Goal: Task Accomplishment & Management: Use online tool/utility

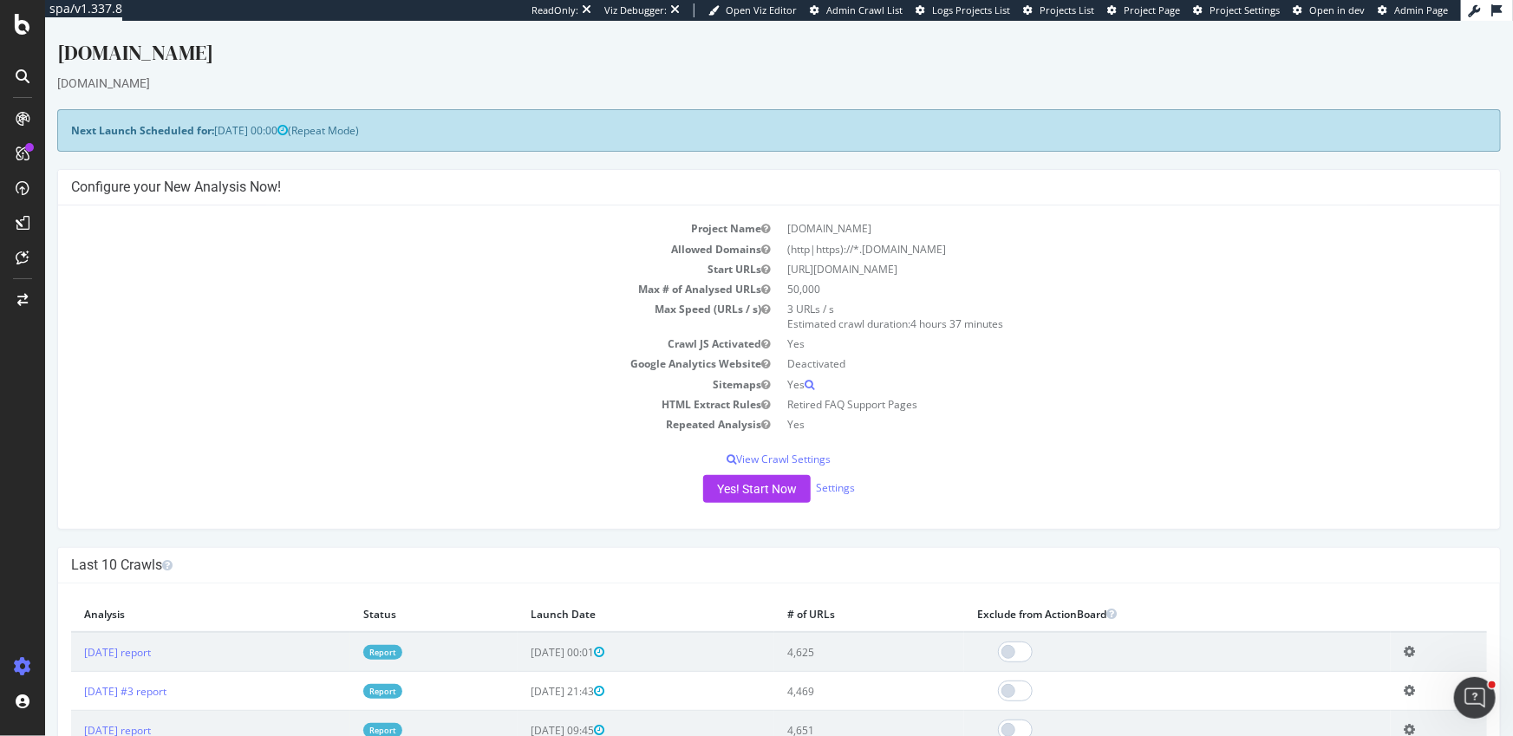
click at [222, 90] on div "[DOMAIN_NAME]" at bounding box center [778, 83] width 1444 height 17
click at [242, 48] on div "[DOMAIN_NAME]" at bounding box center [778, 56] width 1444 height 36
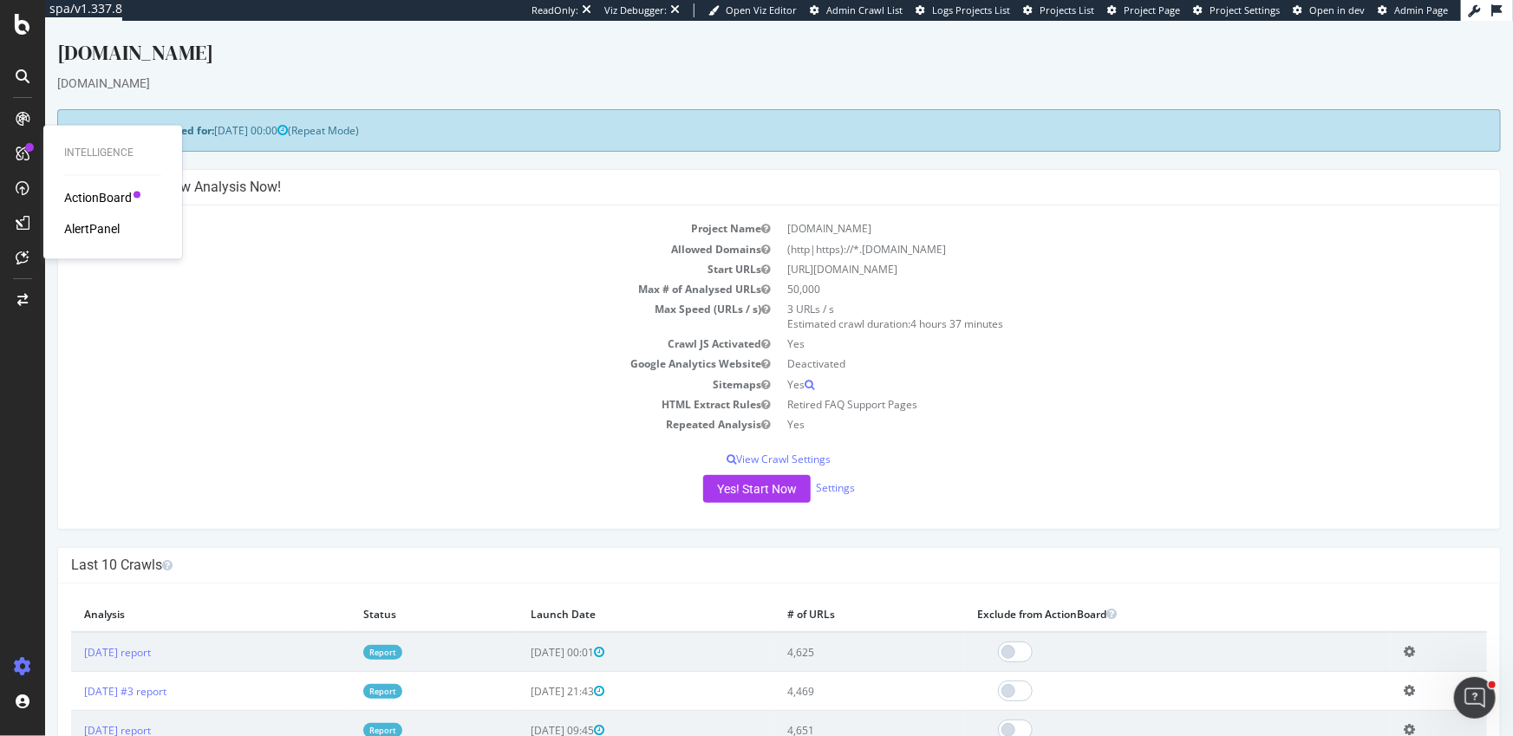
click at [236, 66] on div "[DOMAIN_NAME]" at bounding box center [778, 56] width 1444 height 36
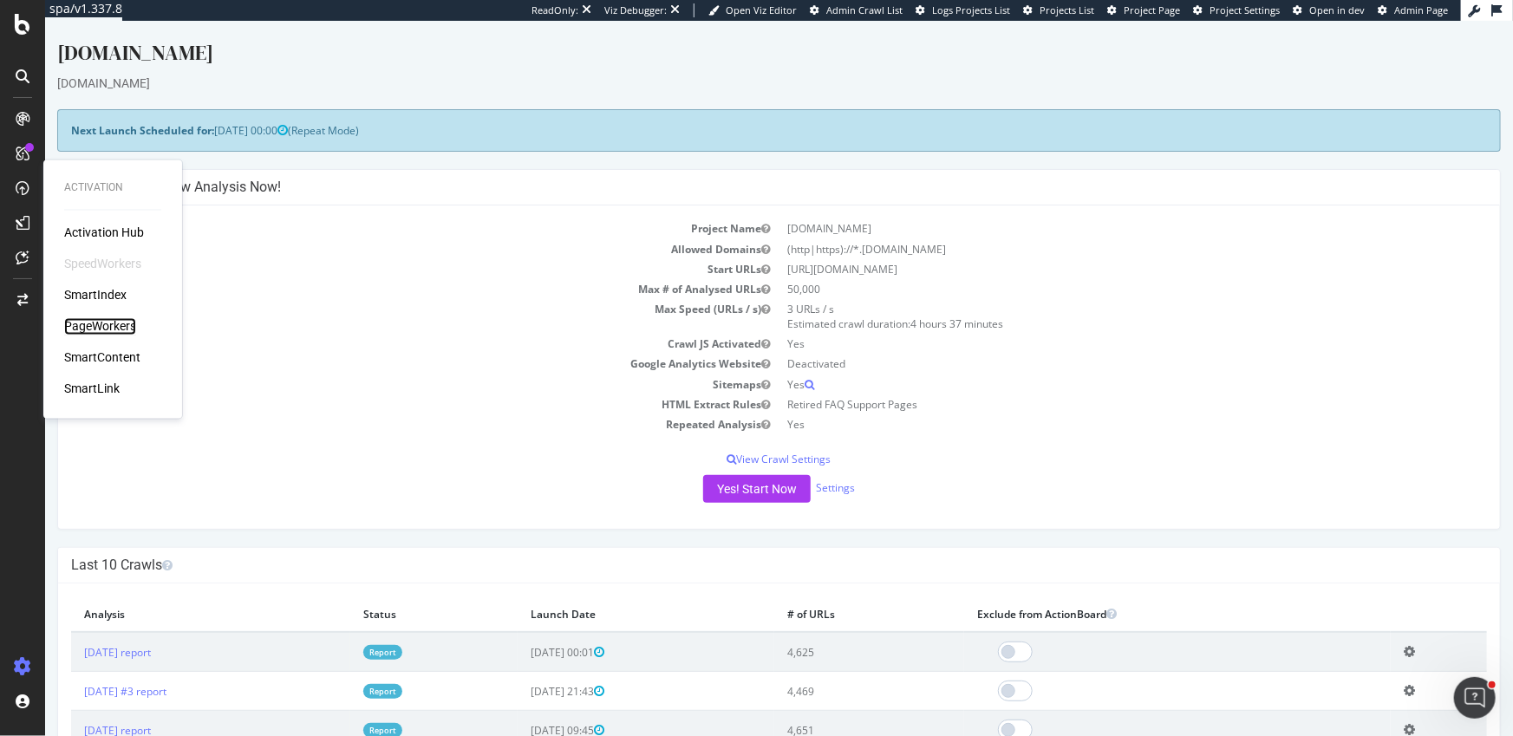
click at [116, 326] on div "PageWorkers" at bounding box center [100, 326] width 72 height 17
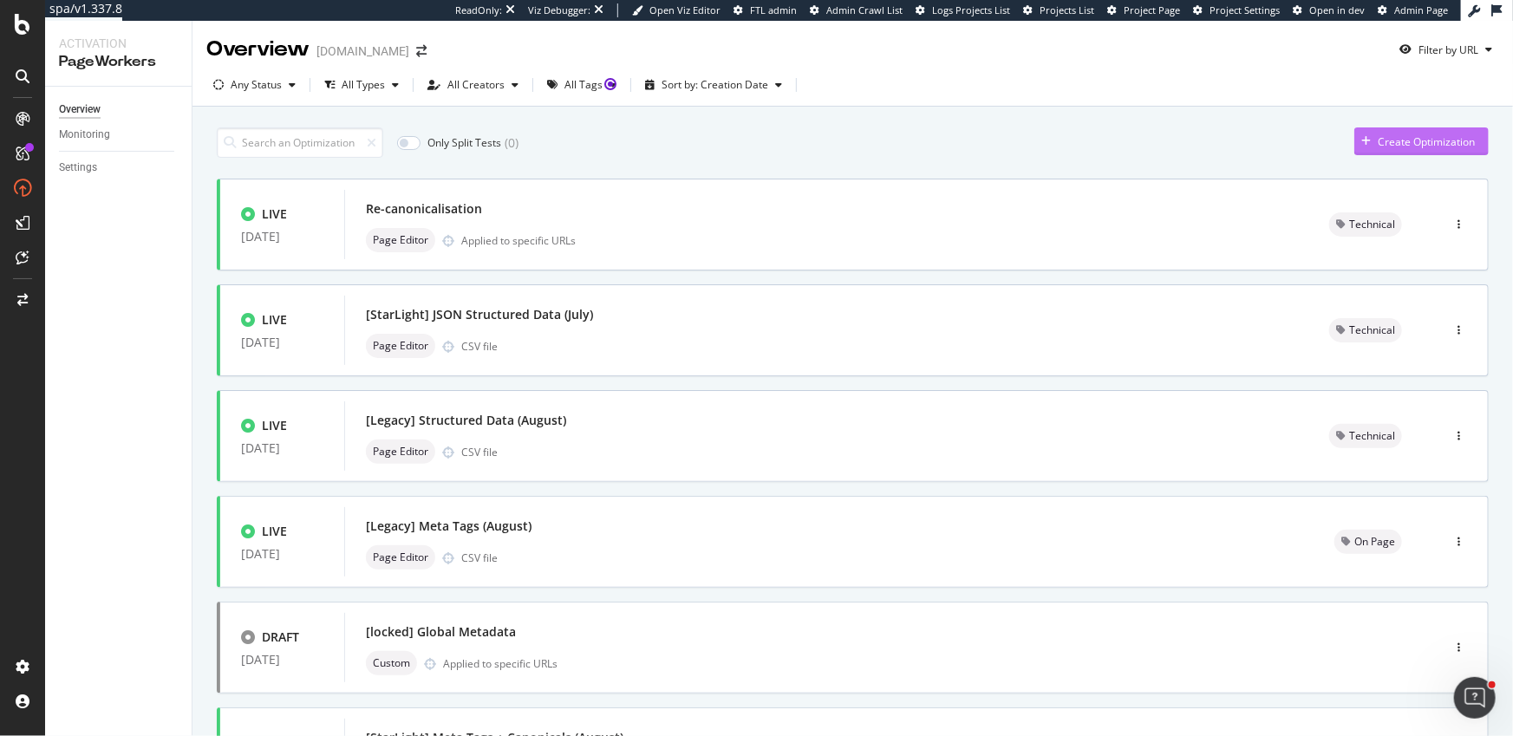
click at [1422, 135] on div "Create Optimization" at bounding box center [1426, 141] width 97 height 15
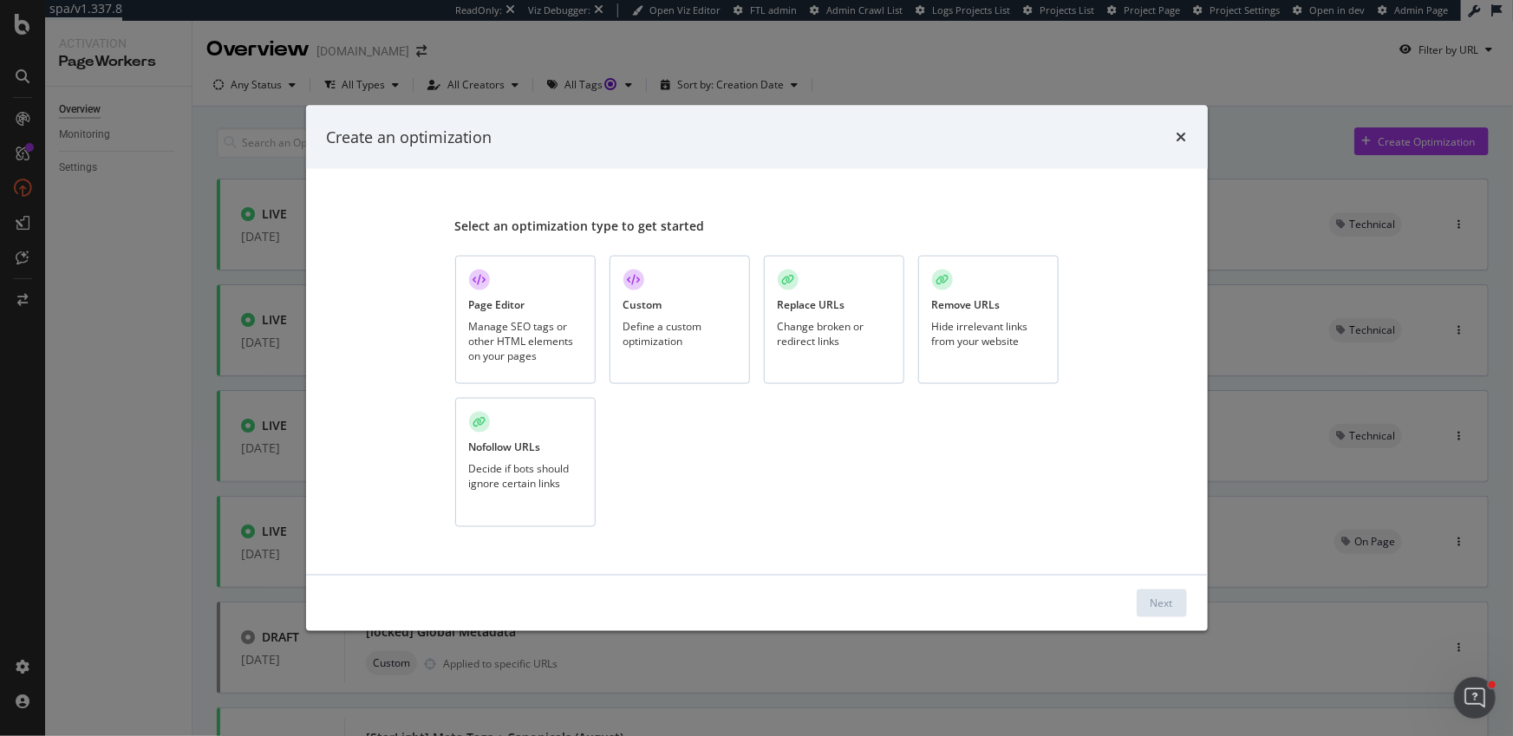
click at [534, 317] on div "Page Editor Manage SEO tags or other HTML elements on your pages" at bounding box center [525, 319] width 140 height 129
click at [1159, 610] on div "Next" at bounding box center [1162, 603] width 23 height 15
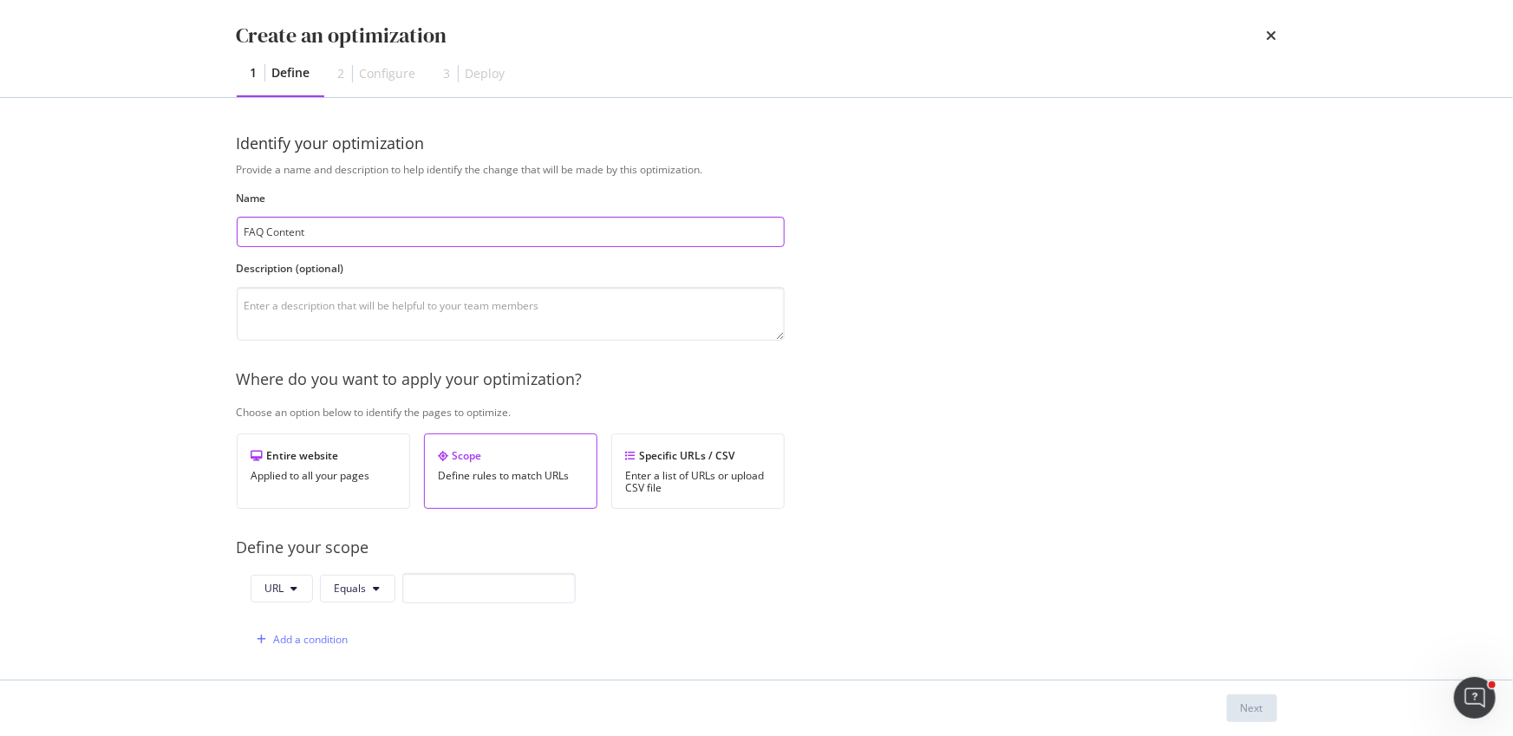
type input "FAQ Content"
drag, startPoint x: 494, startPoint y: 570, endPoint x: 495, endPoint y: 579, distance: 9.6
click at [494, 570] on div "Provide a name and description to help identify the change that will be made by…" at bounding box center [757, 630] width 1041 height 936
click at [493, 582] on input "modal" at bounding box center [488, 588] width 173 height 30
paste input "[URL][DOMAIN_NAME]"
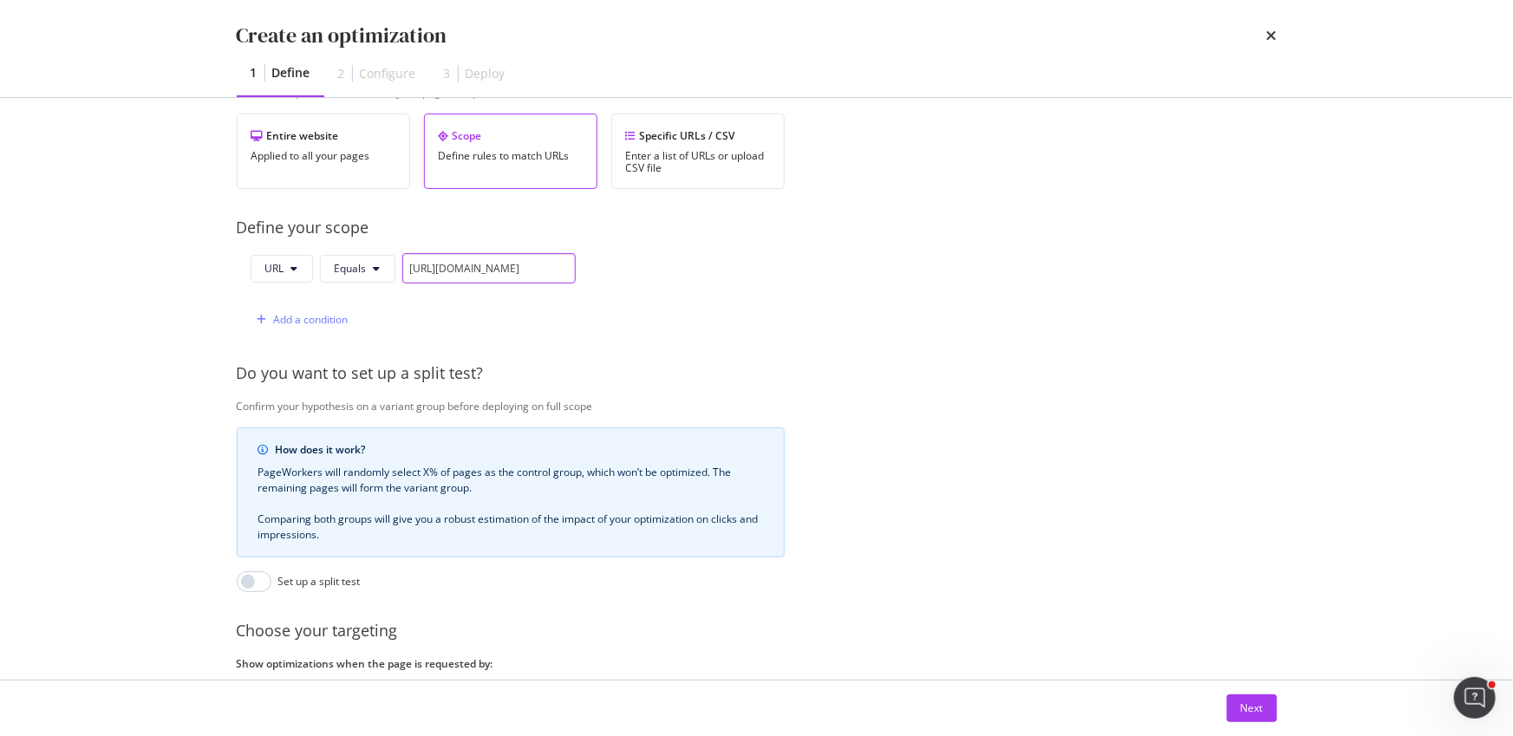
scroll to position [462, 0]
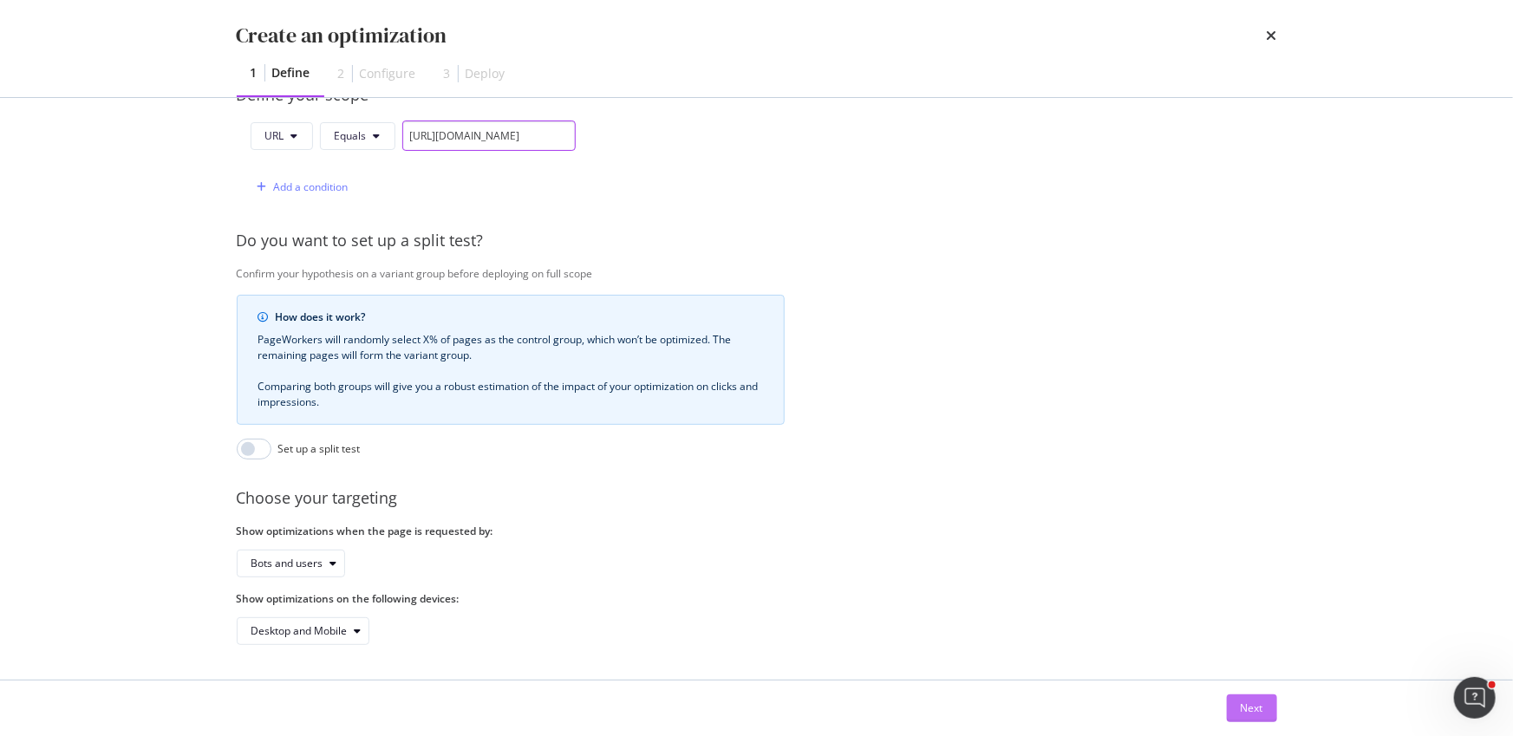
type input "[URL][DOMAIN_NAME]"
click at [1267, 710] on button "Next" at bounding box center [1252, 709] width 50 height 28
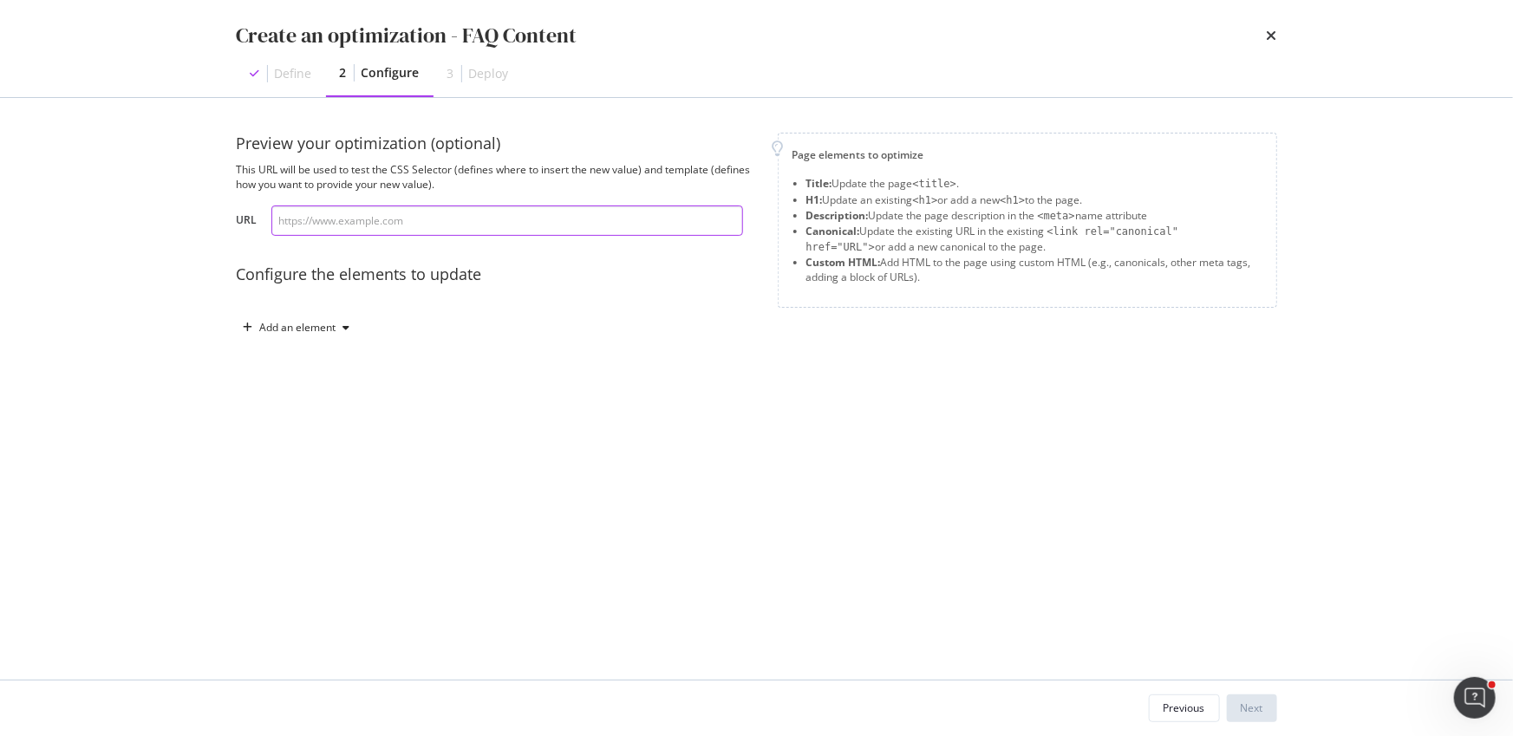
click at [357, 229] on input "modal" at bounding box center [507, 221] width 472 height 30
paste input "[URL][DOMAIN_NAME]"
type input "[URL][DOMAIN_NAME]"
click at [325, 327] on div "Add an element" at bounding box center [298, 328] width 76 height 10
click at [324, 464] on div "Custom HTML" at bounding box center [306, 475] width 117 height 22
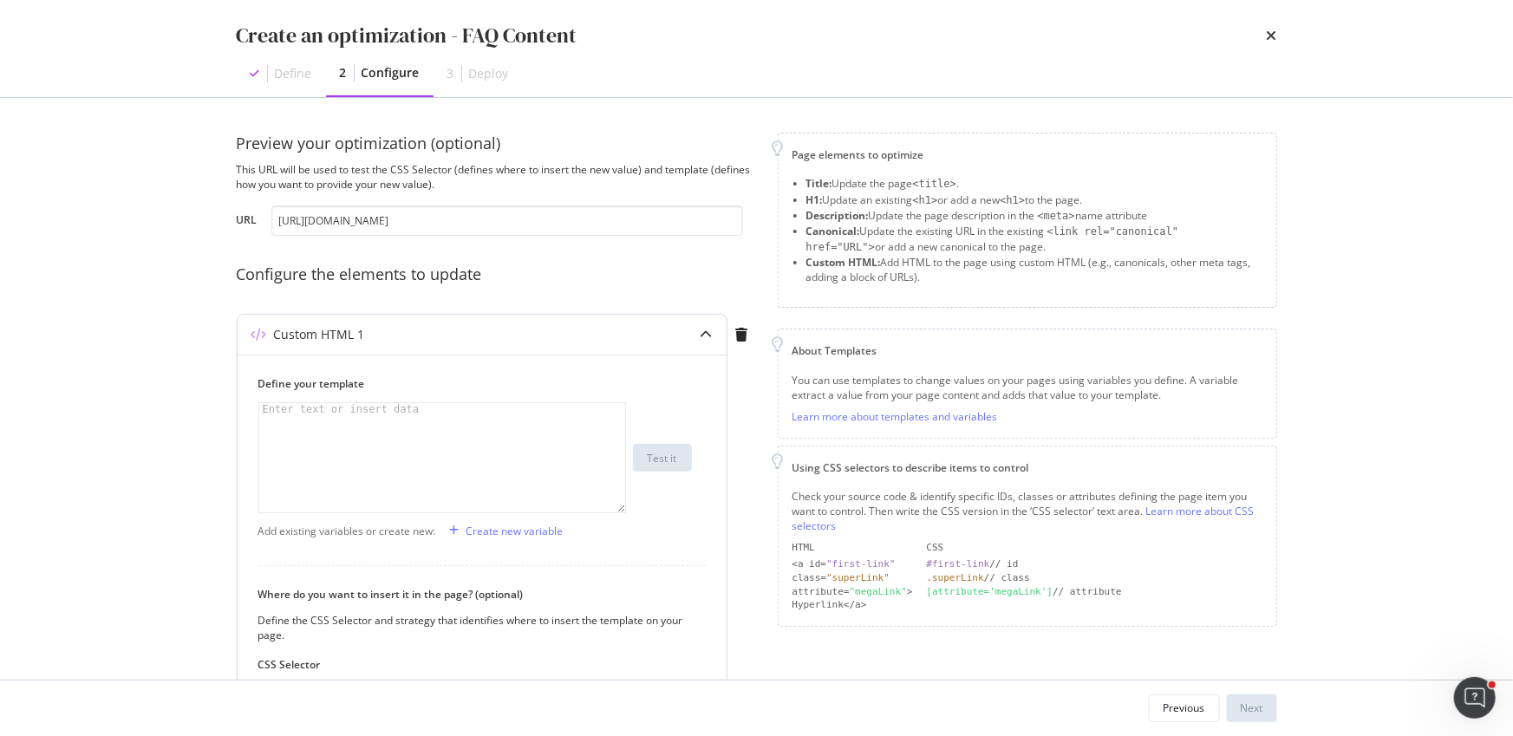
click at [335, 446] on div "modal" at bounding box center [442, 470] width 367 height 135
paste textarea "</ol>"
type textarea "</ol>"
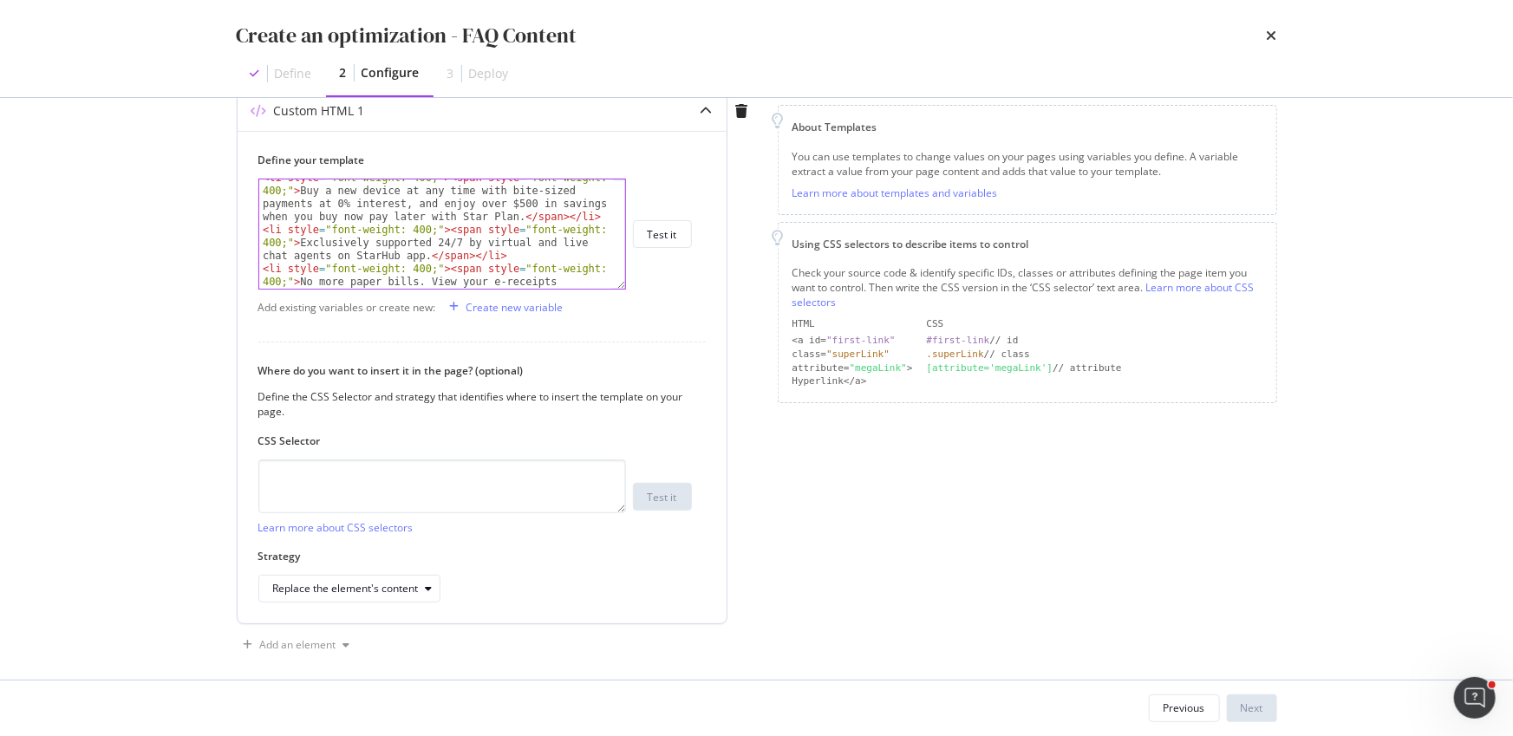
scroll to position [236, 0]
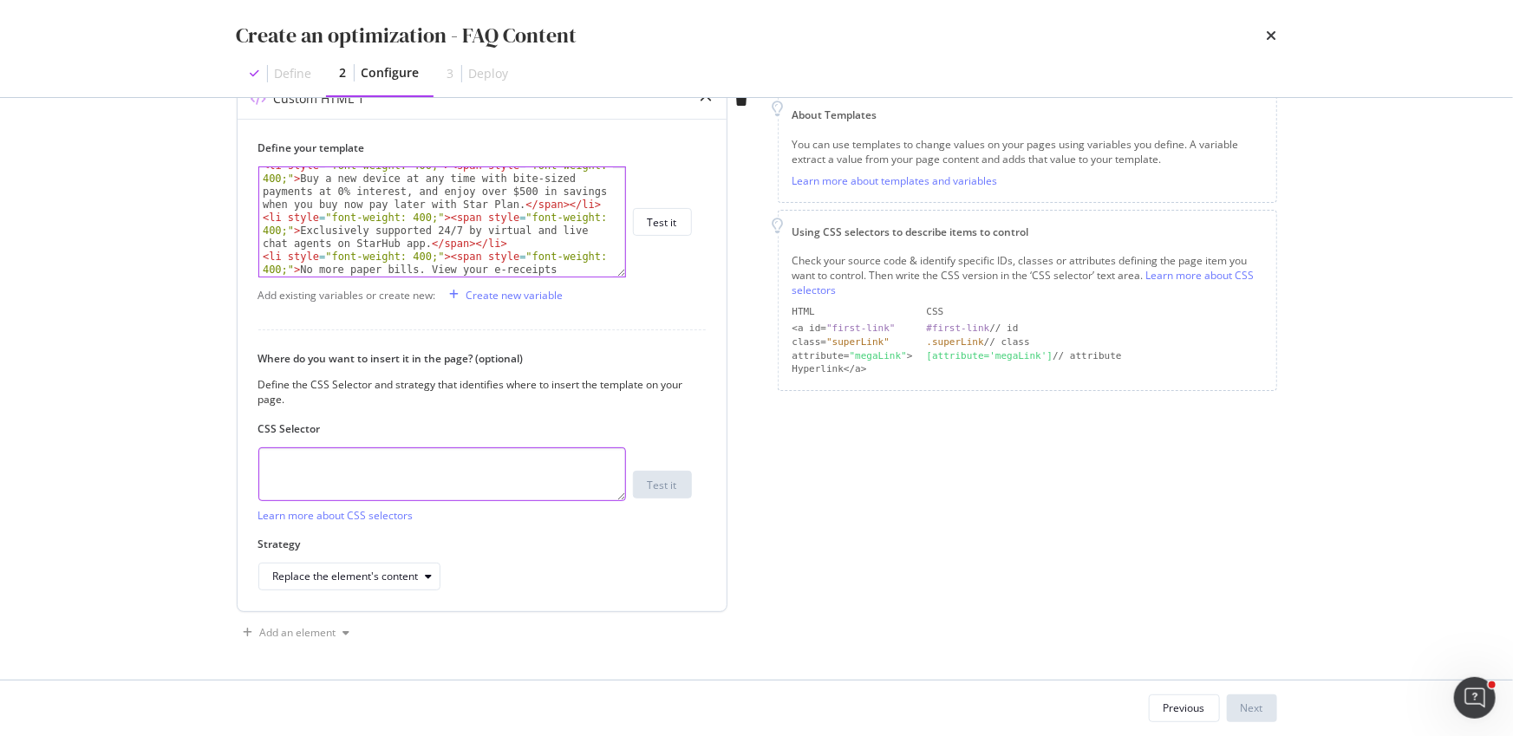
click at [305, 480] on textarea "modal" at bounding box center [442, 474] width 368 height 54
paste textarea "inline-submit-cta"
type textarea ".inline-submit-cta"
click at [361, 581] on div "Replace the element's content" at bounding box center [346, 576] width 146 height 10
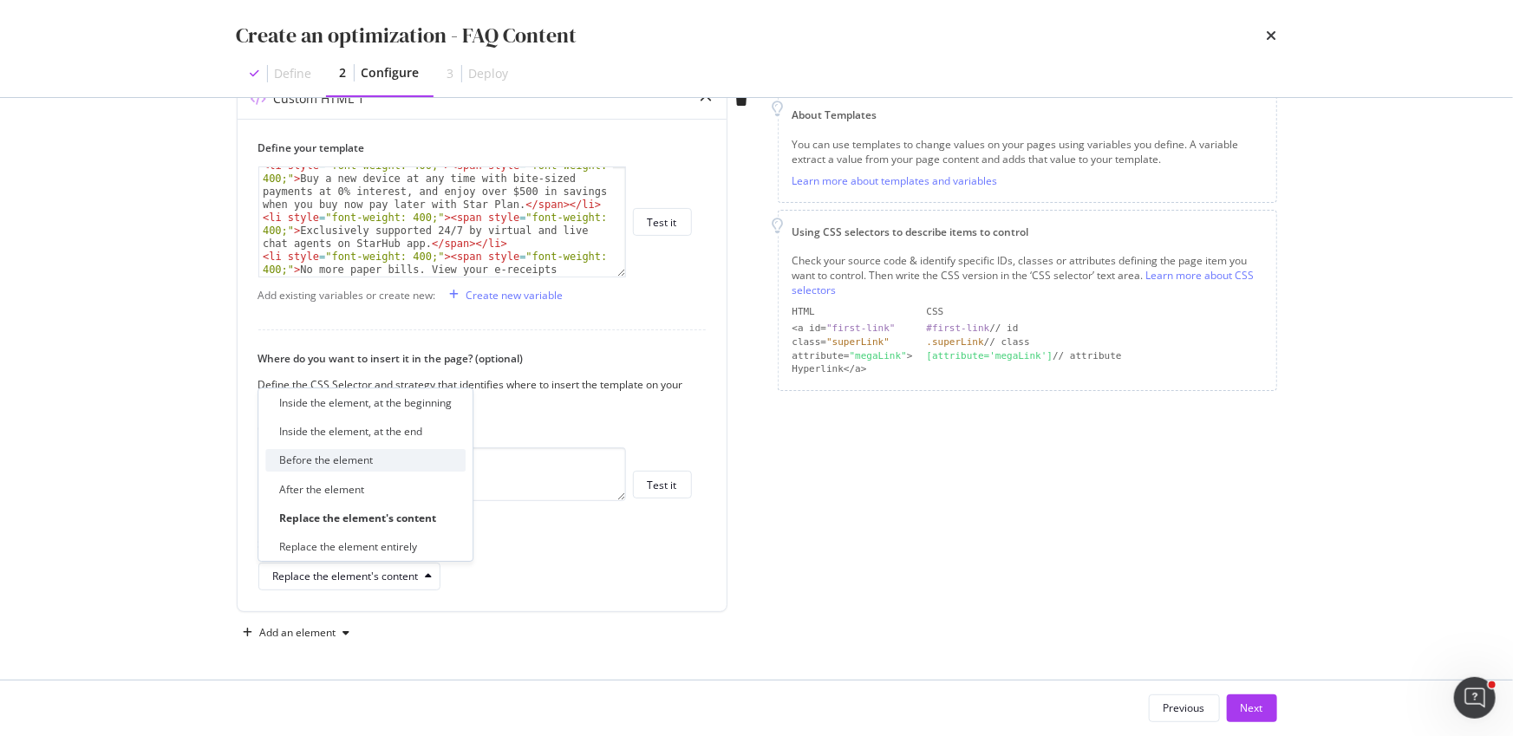
click at [354, 460] on div "Before the element" at bounding box center [326, 460] width 94 height 15
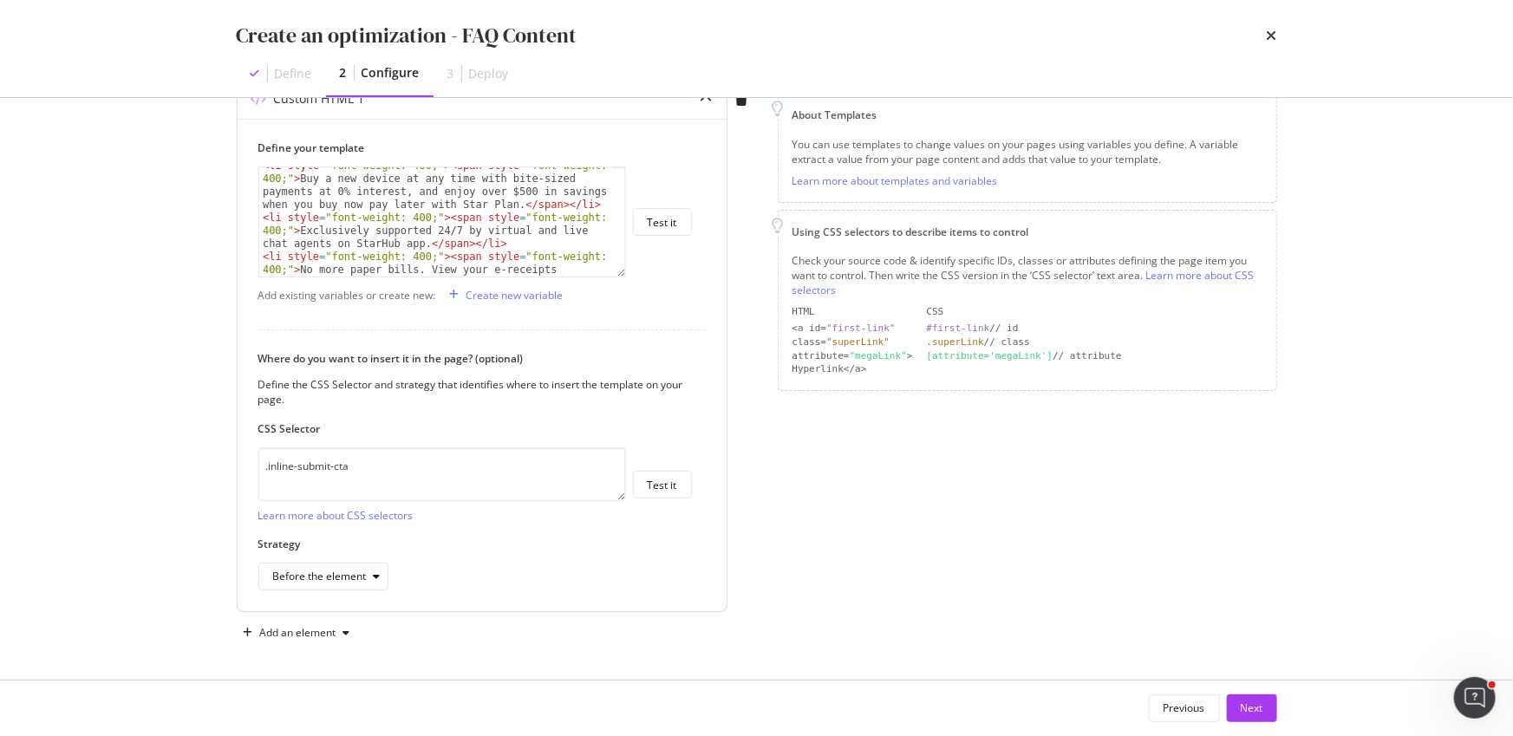
click at [560, 537] on label "Strategy" at bounding box center [475, 544] width 434 height 15
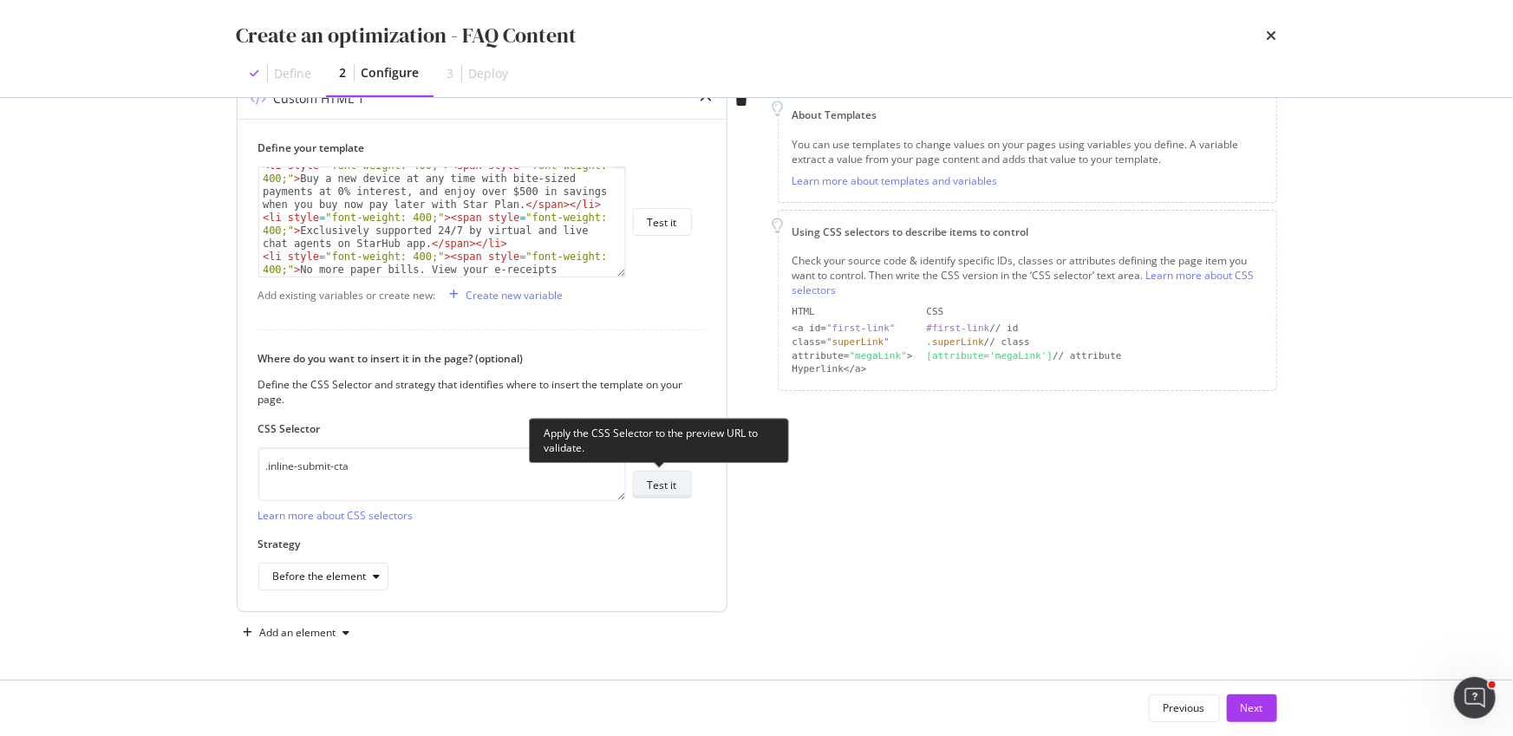
click at [656, 493] on div "Test it" at bounding box center [662, 485] width 29 height 24
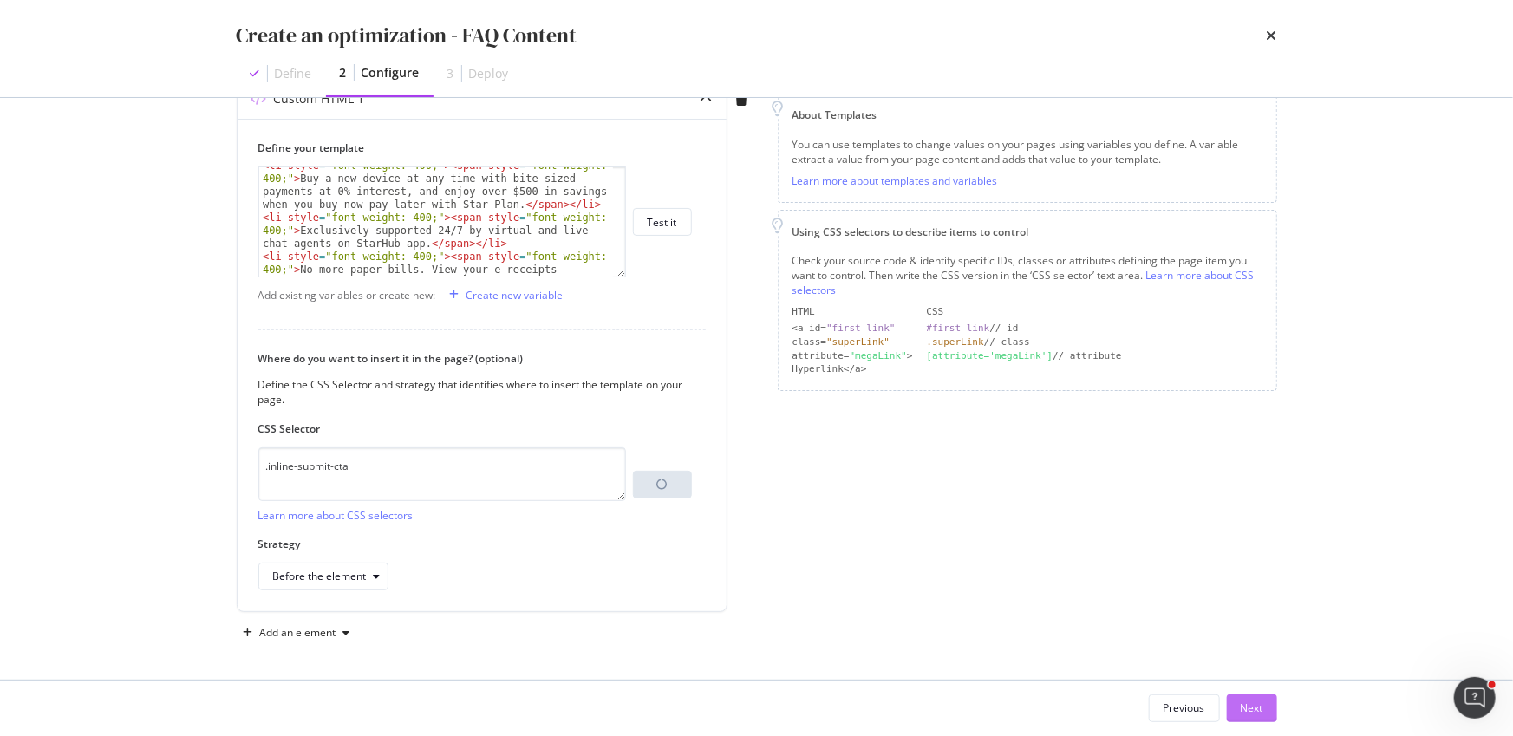
click at [1243, 700] on div "Next" at bounding box center [1252, 708] width 23 height 26
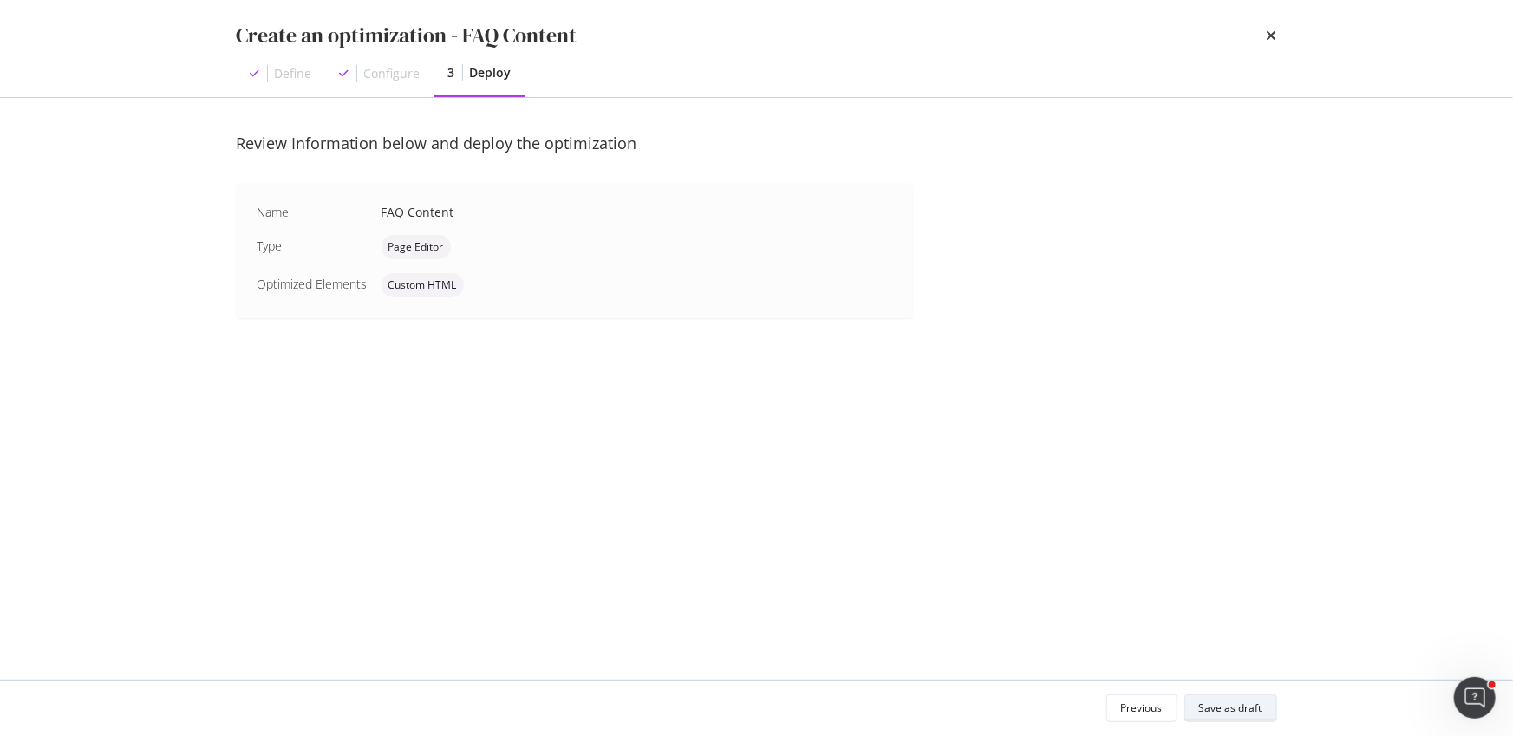
click at [1237, 707] on div "Save as draft" at bounding box center [1230, 708] width 63 height 15
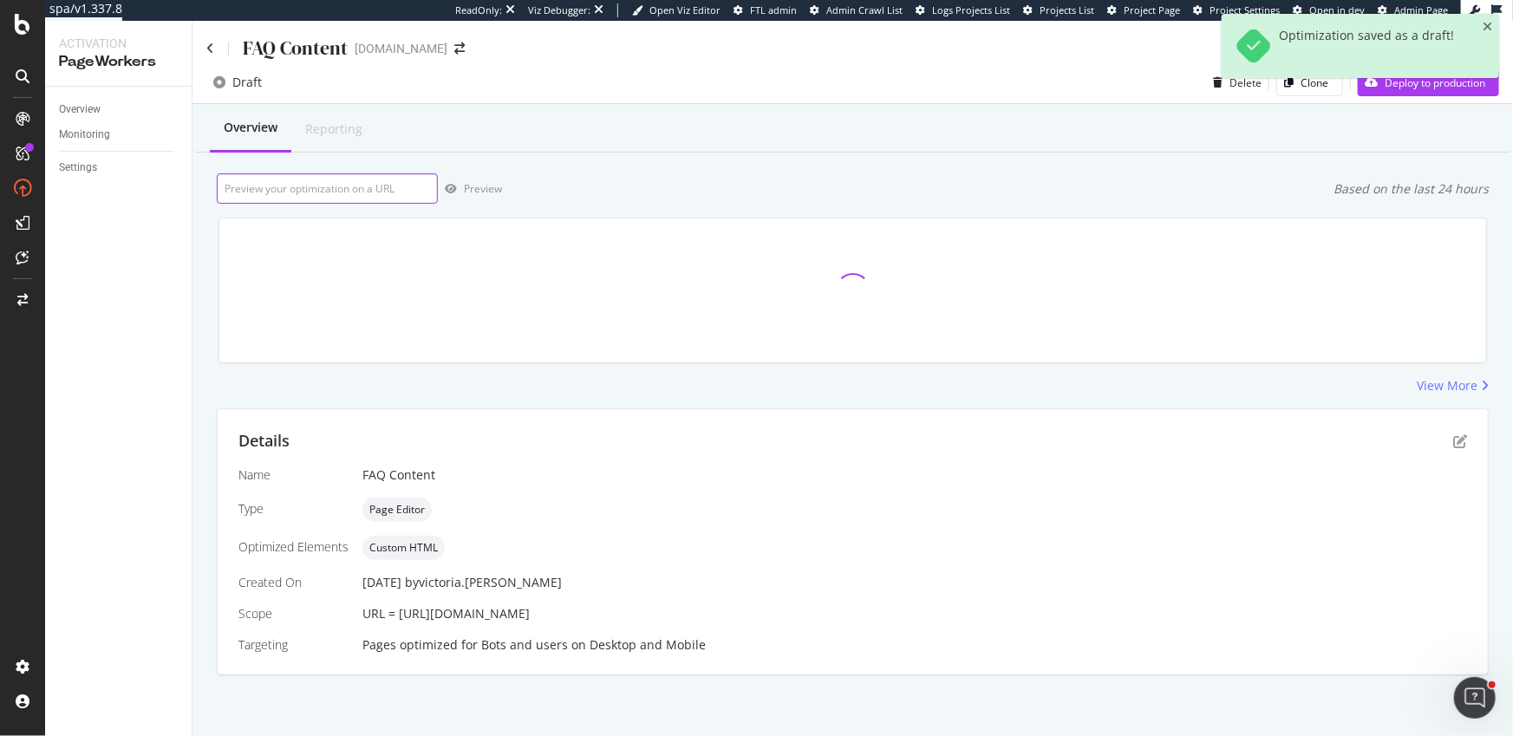
click at [371, 178] on input "url" at bounding box center [327, 188] width 221 height 30
paste input "[URL][DOMAIN_NAME]"
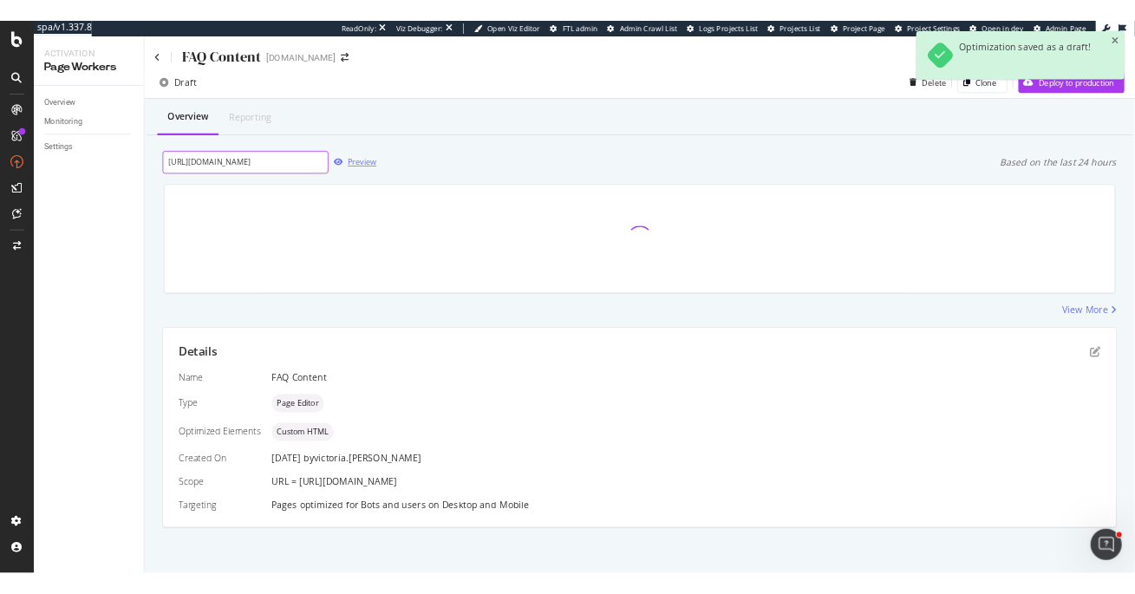
scroll to position [0, 84]
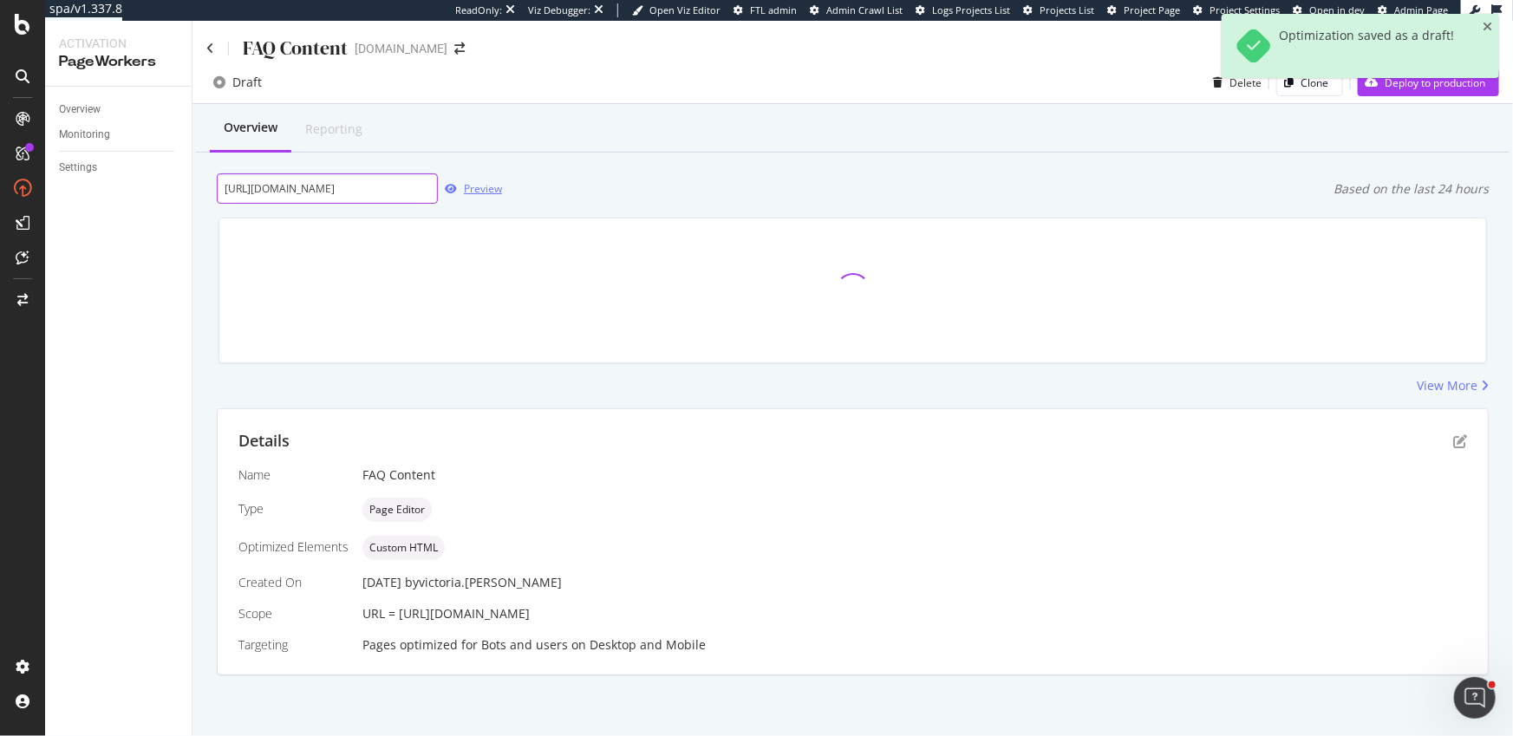
type input "[URL][DOMAIN_NAME]"
click at [488, 189] on div "Preview" at bounding box center [483, 188] width 38 height 15
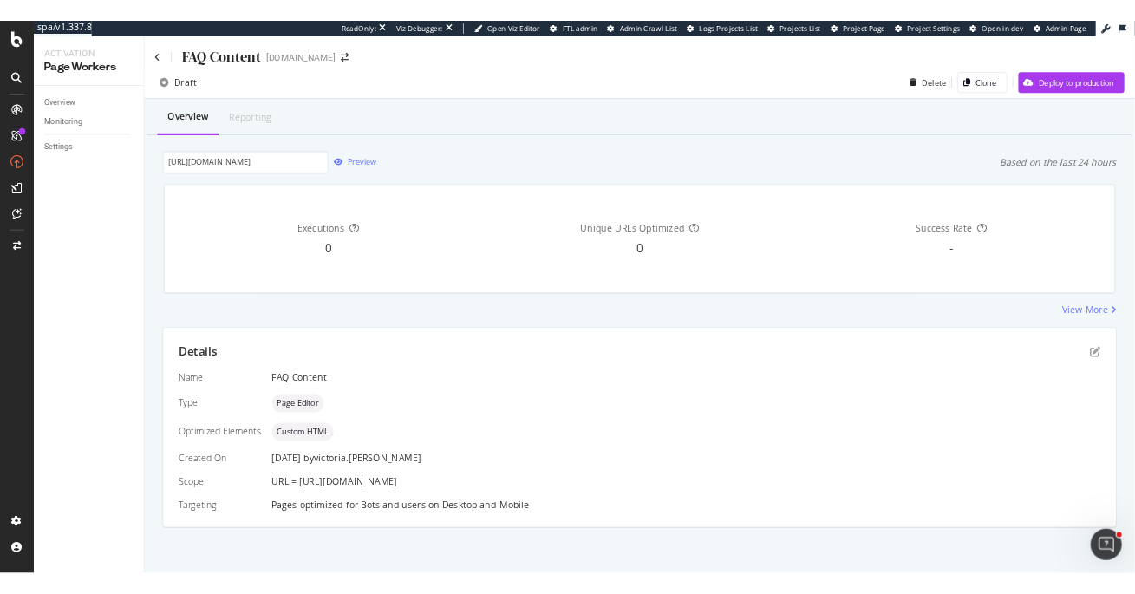
scroll to position [0, 0]
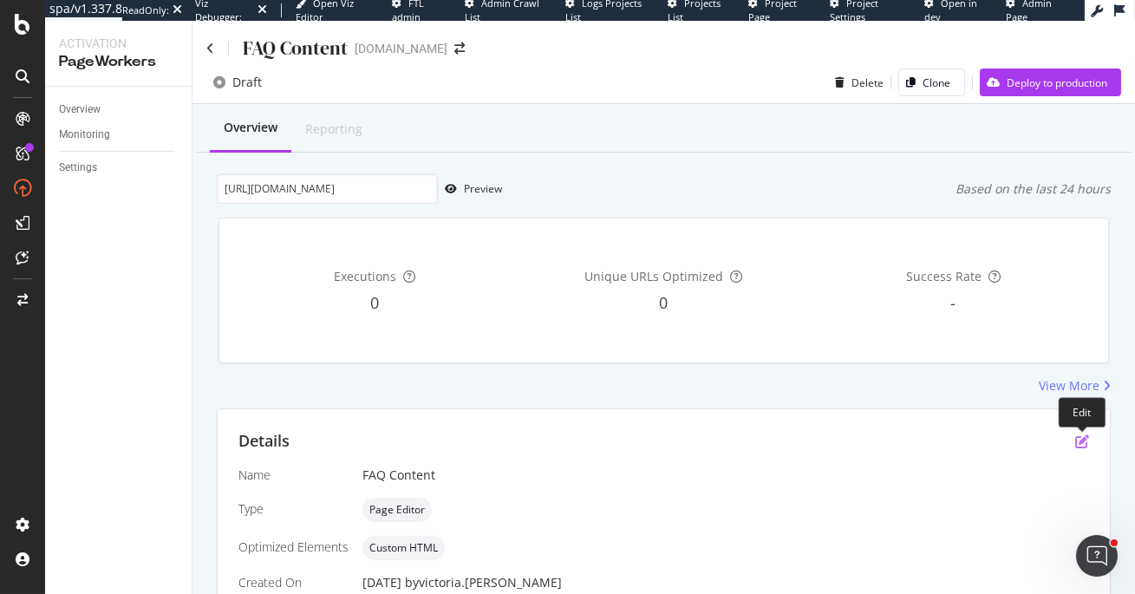
click at [1080, 434] on icon "pen-to-square" at bounding box center [1082, 441] width 14 height 14
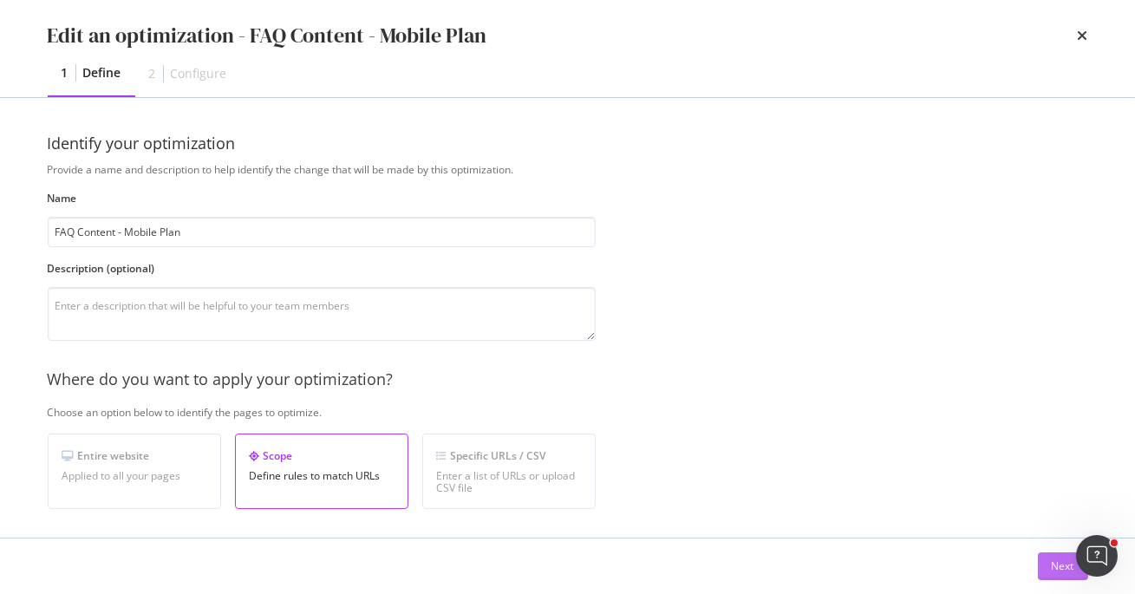
type input "FAQ Content - Mobile Plan"
click at [1049, 561] on button "Next" at bounding box center [1063, 566] width 50 height 28
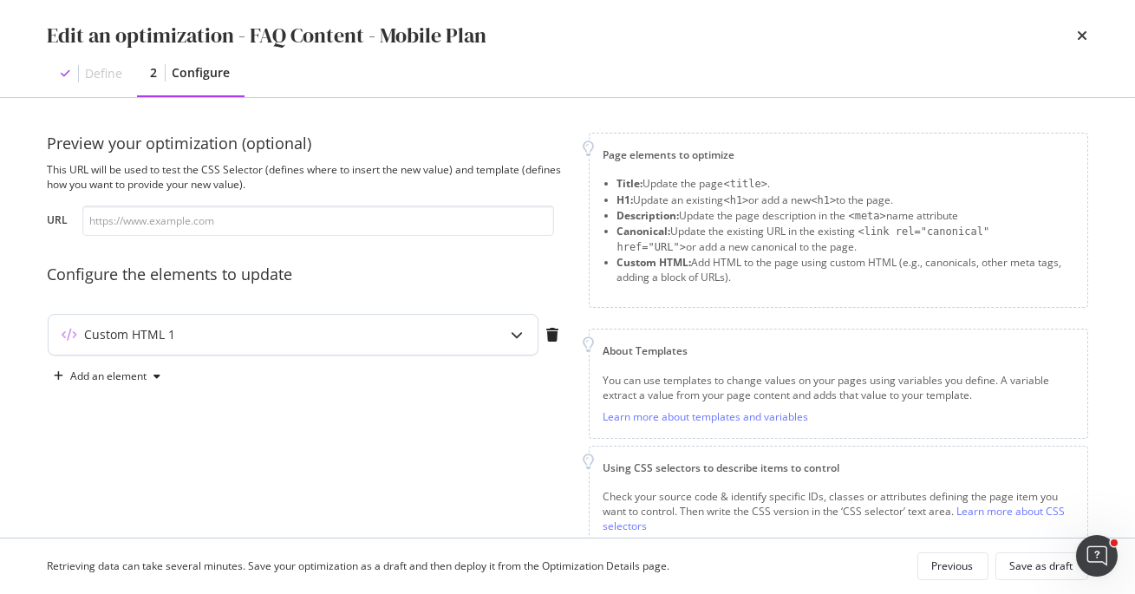
click at [517, 343] on div "modal" at bounding box center [518, 335] width 40 height 40
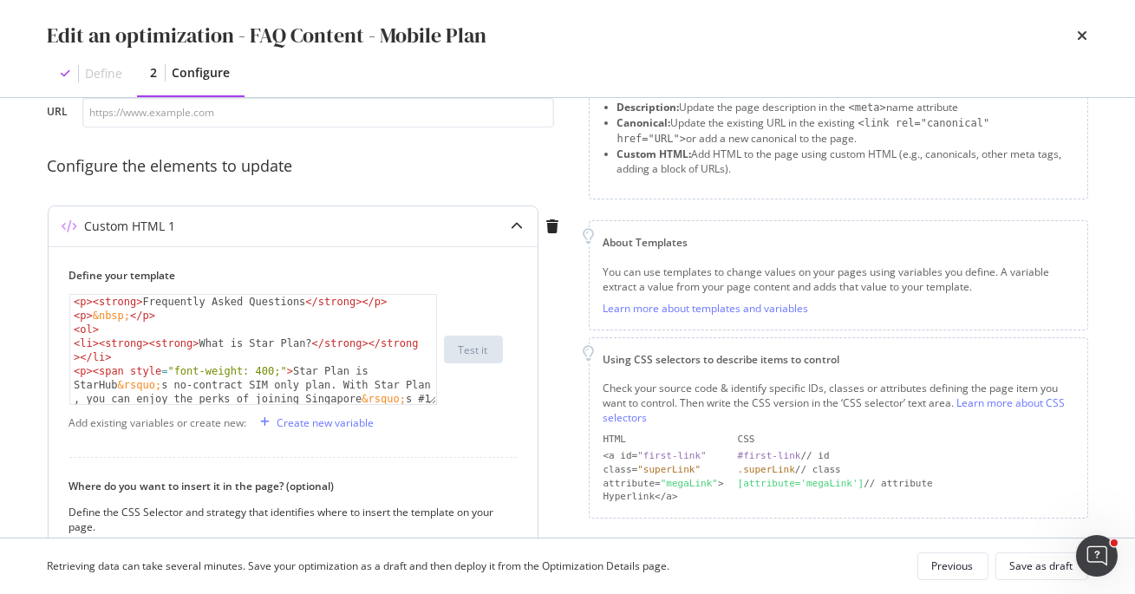
scroll to position [108, 0]
drag, startPoint x: 90, startPoint y: 301, endPoint x: 40, endPoint y: 300, distance: 50.3
click at [40, 300] on div "Preview your optimization (optional) This URL will be used to test the CSS Sele…" at bounding box center [568, 318] width 1110 height 440
drag, startPoint x: 375, startPoint y: 303, endPoint x: 341, endPoint y: 310, distance: 35.2
click at [341, 310] on div "< strong > Frequently Asked Questions </ strong > </ p > < p > &nbsp; </ p > < …" at bounding box center [253, 420] width 367 height 248
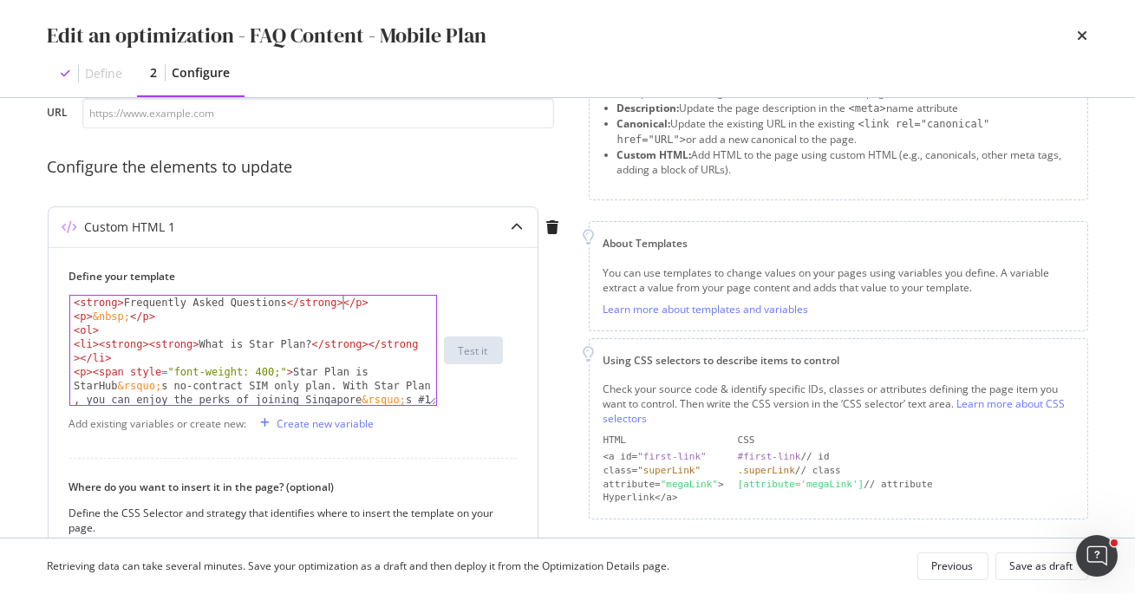
click at [340, 307] on div "< strong > Frequently Asked Questions </ strong > </ p > < p > &nbsp; </ p > < …" at bounding box center [253, 420] width 367 height 248
drag, startPoint x: 342, startPoint y: 303, endPoint x: 372, endPoint y: 315, distance: 32.4
click at [372, 315] on div "< strong > Frequently Asked Questions </ strong > </ p > < p > &nbsp; </ p > < …" at bounding box center [253, 420] width 367 height 248
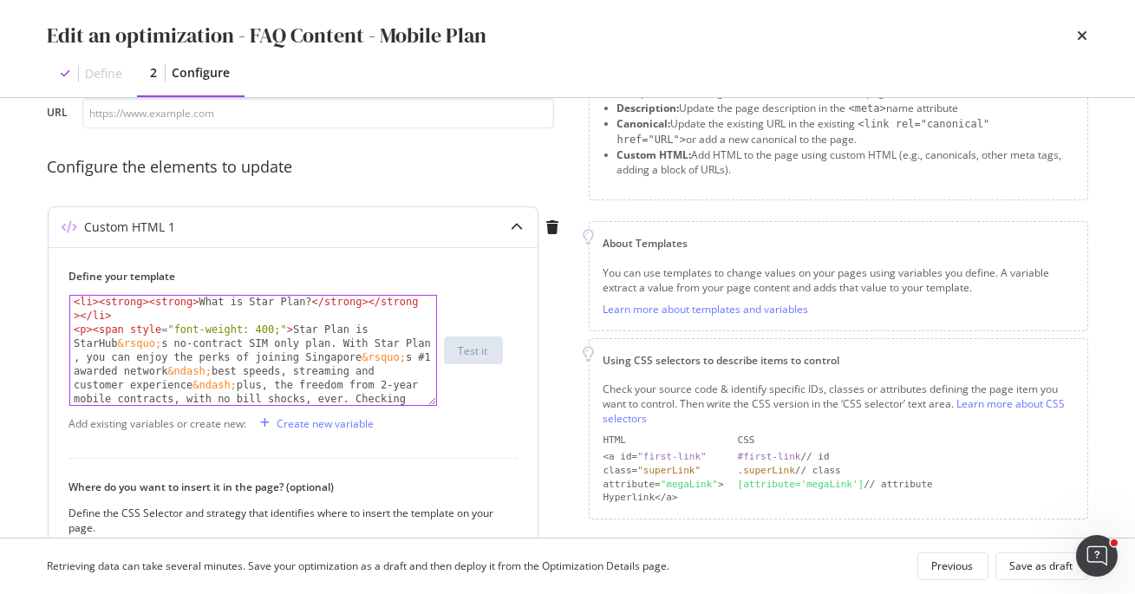
scroll to position [30, 0]
drag, startPoint x: 291, startPoint y: 329, endPoint x: 95, endPoint y: 323, distance: 196.1
click at [95, 323] on div "< li > < strong > < strong > What is Star Plan? </ strong > </ strong > </ li >…" at bounding box center [253, 424] width 367 height 262
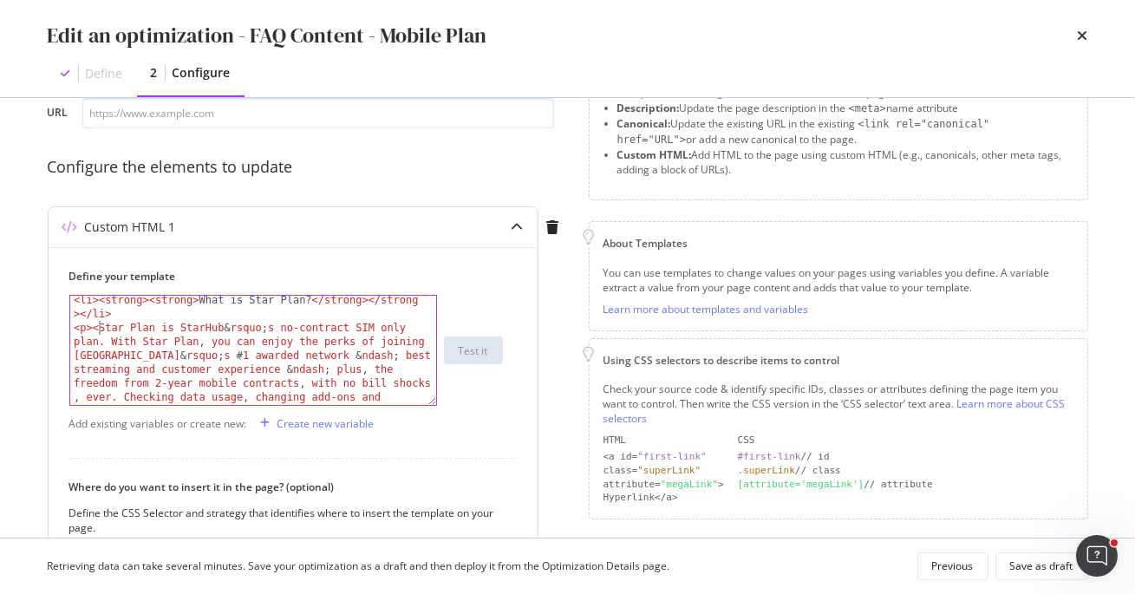
type textarea "<p>Star Plan is StarHub&rsquo;s no-contract SIM only plan. With Star Plan, you …"
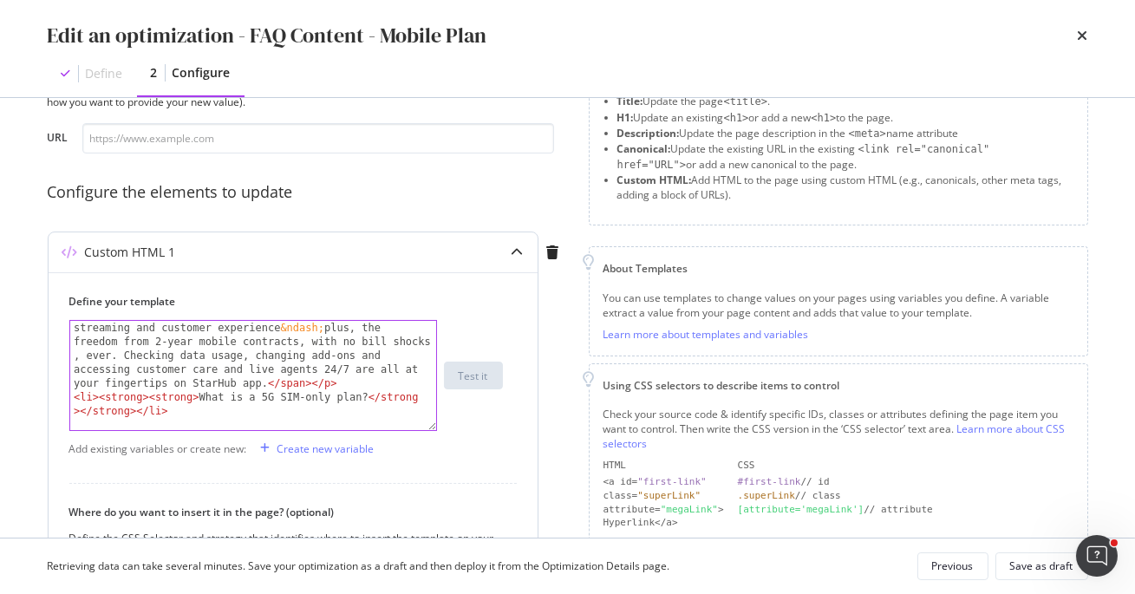
scroll to position [97, 0]
drag, startPoint x: 308, startPoint y: 382, endPoint x: 267, endPoint y: 382, distance: 40.8
click at [267, 382] on div "< p > Star Plan is StarHub &rsquo; s no-contract SIM only plan . With Star Plan…" at bounding box center [253, 423] width 367 height 290
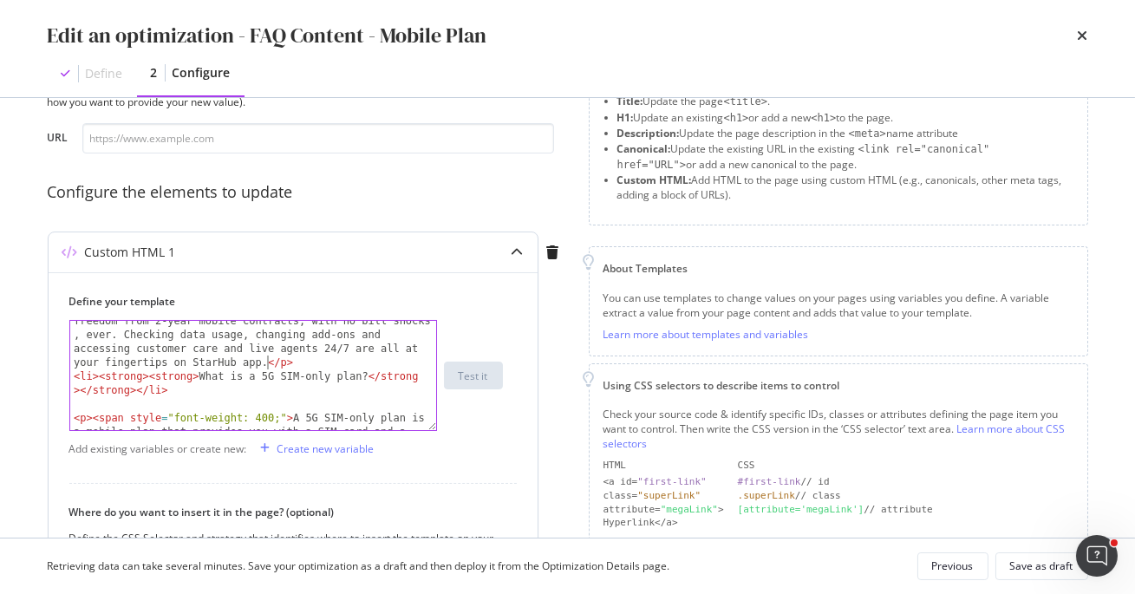
scroll to position [120, 0]
drag, startPoint x: 147, startPoint y: 373, endPoint x: 96, endPoint y: 370, distance: 51.2
click at [96, 370] on div "< p > Star Plan is StarHub &rsquo; s no-contract SIM only plan . With Star Plan…" at bounding box center [253, 402] width 367 height 290
drag, startPoint x: 375, startPoint y: 376, endPoint x: 316, endPoint y: 377, distance: 58.1
click at [316, 375] on div "< p > Star Plan is StarHub &rsquo; s no-contract SIM only plan . With Star Plan…" at bounding box center [253, 402] width 367 height 290
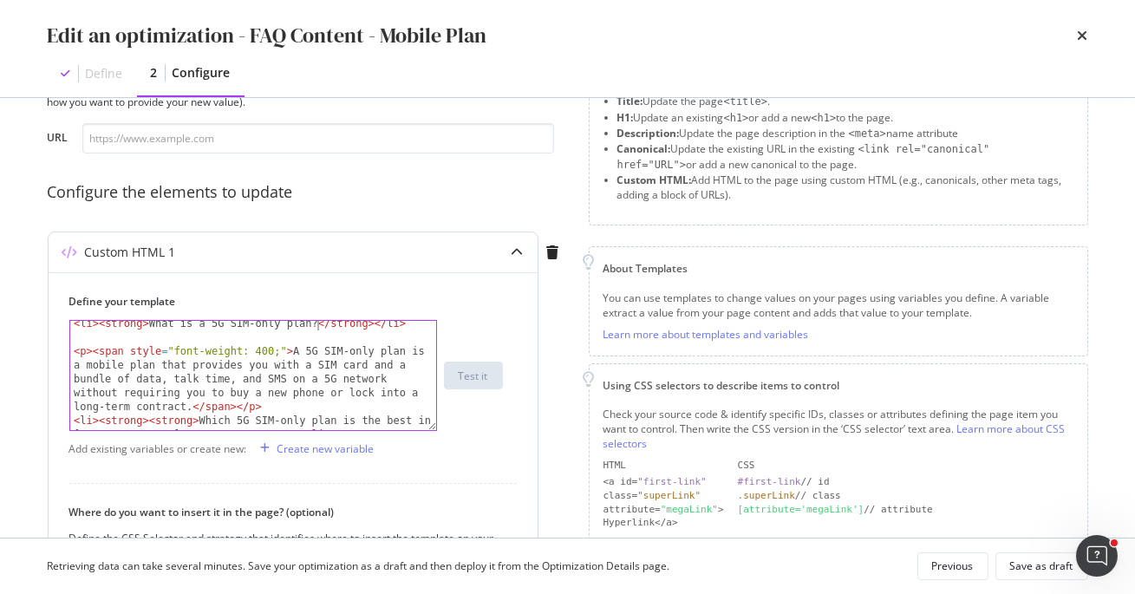
scroll to position [176, 0]
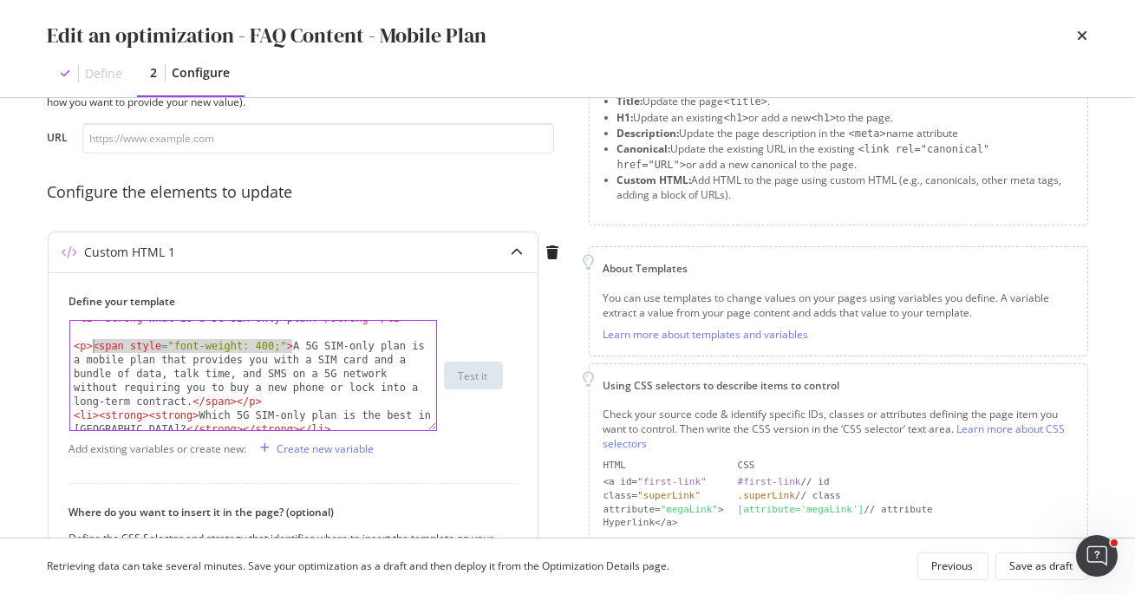
drag, startPoint x: 290, startPoint y: 346, endPoint x: 93, endPoint y: 345, distance: 197.7
click at [93, 345] on div "< li > < strong > What is a 5G SIM-only plan? </ strong > </ li > < p > < span …" at bounding box center [253, 386] width 367 height 151
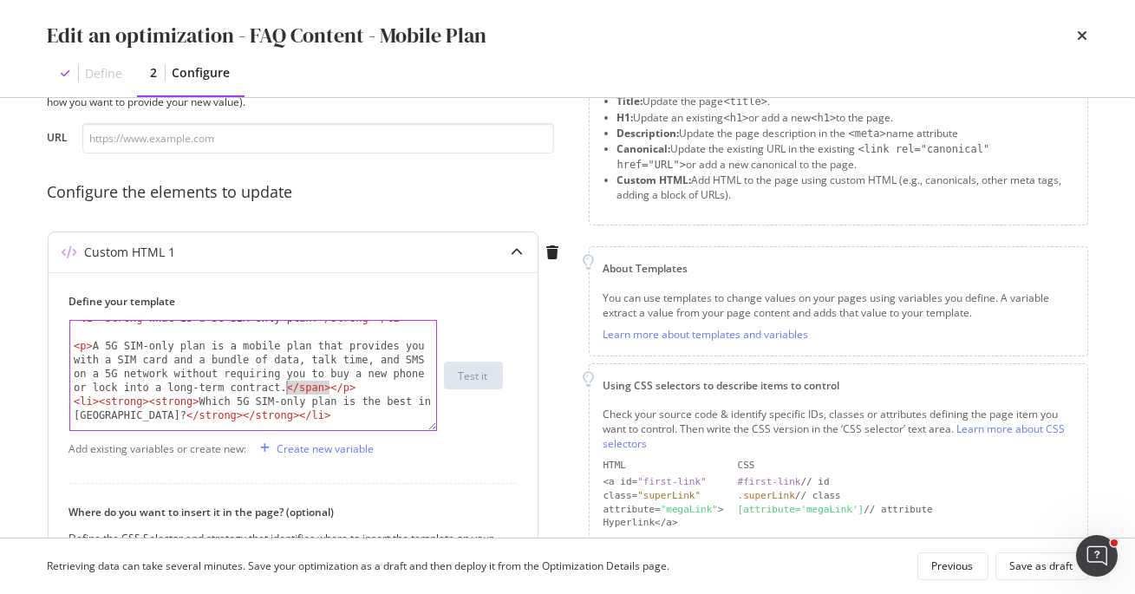
drag, startPoint x: 328, startPoint y: 387, endPoint x: 286, endPoint y: 386, distance: 41.6
click at [286, 386] on div "< li > < strong > What is a 5G SIM-only plan? </ strong > </ li > < p > A 5G SI…" at bounding box center [253, 379] width 367 height 137
drag, startPoint x: 196, startPoint y: 400, endPoint x: 150, endPoint y: 399, distance: 46.0
click at [150, 399] on div "< li > < strong > What is a 5G SIM-only plan? </ strong > </ li > < p > A 5G SI…" at bounding box center [253, 379] width 367 height 137
drag, startPoint x: 193, startPoint y: 415, endPoint x: 135, endPoint y: 414, distance: 58.1
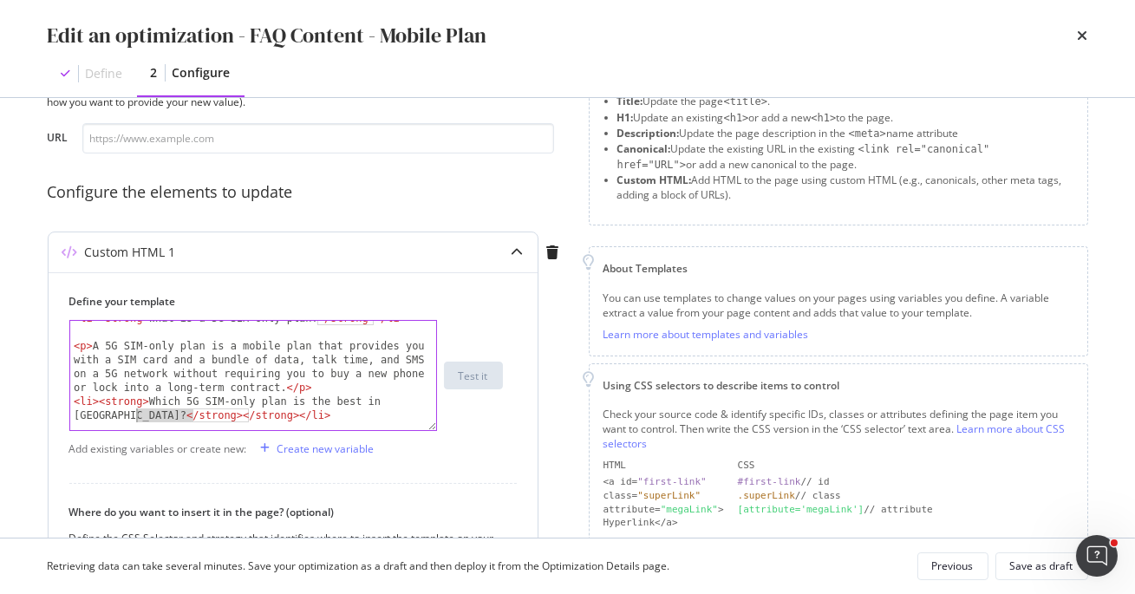
click at [135, 413] on div "< li > < strong > What is a 5G SIM-only plan? </ strong > </ li > < p > A 5G SI…" at bounding box center [253, 379] width 367 height 137
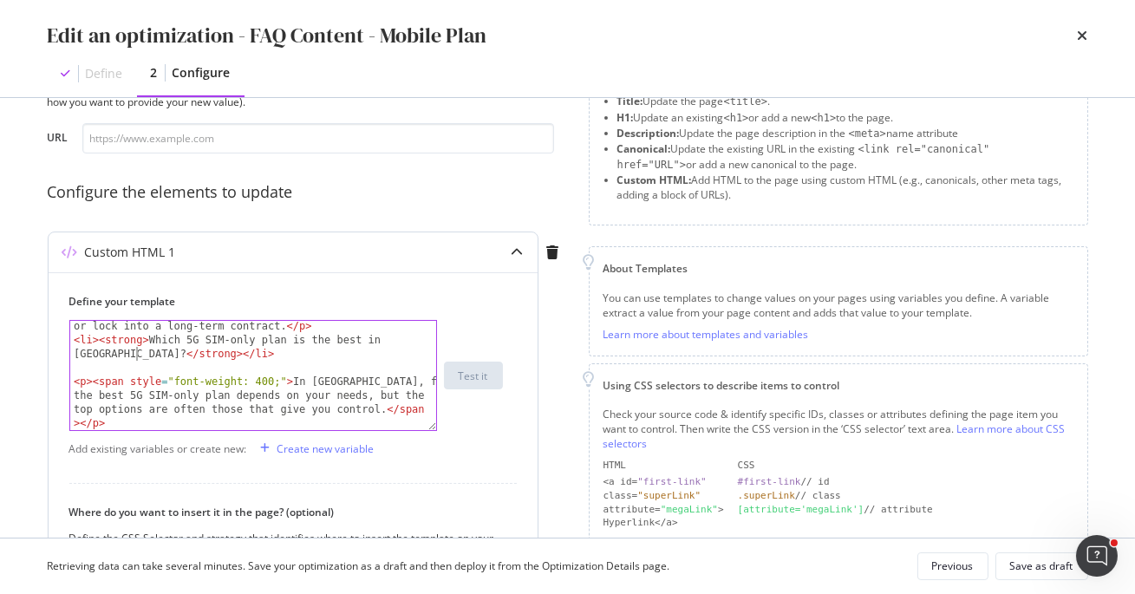
scroll to position [238, 0]
drag, startPoint x: 289, startPoint y: 382, endPoint x: 94, endPoint y: 381, distance: 195.1
click at [94, 381] on div "< p > A 5G SIM-only plan is a mobile plan that provides you with a SIM card and…" at bounding box center [253, 401] width 367 height 248
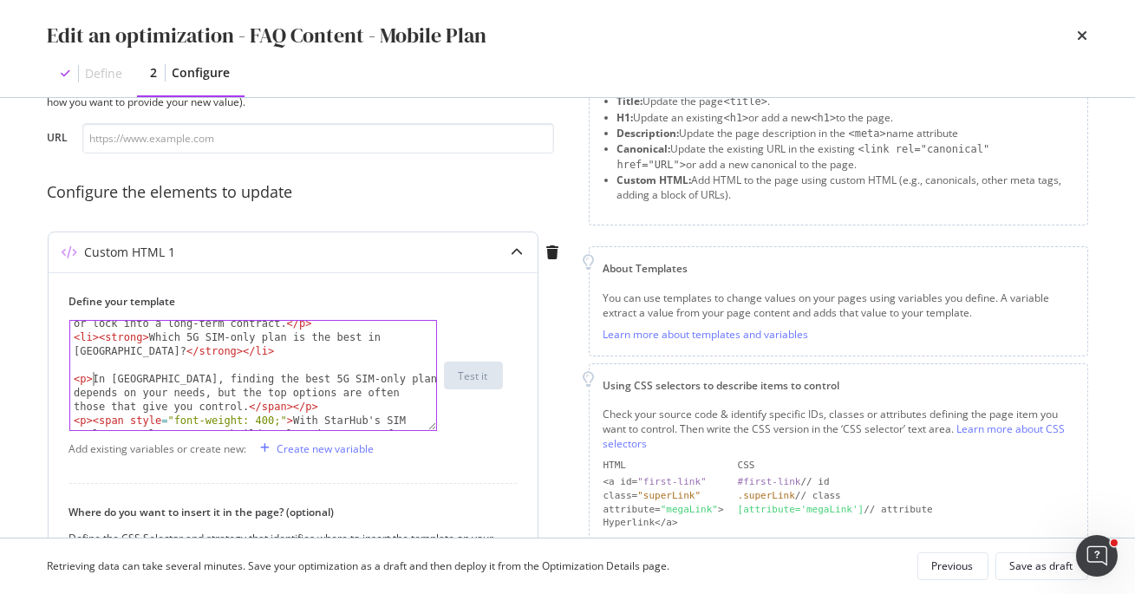
scroll to position [261, 0]
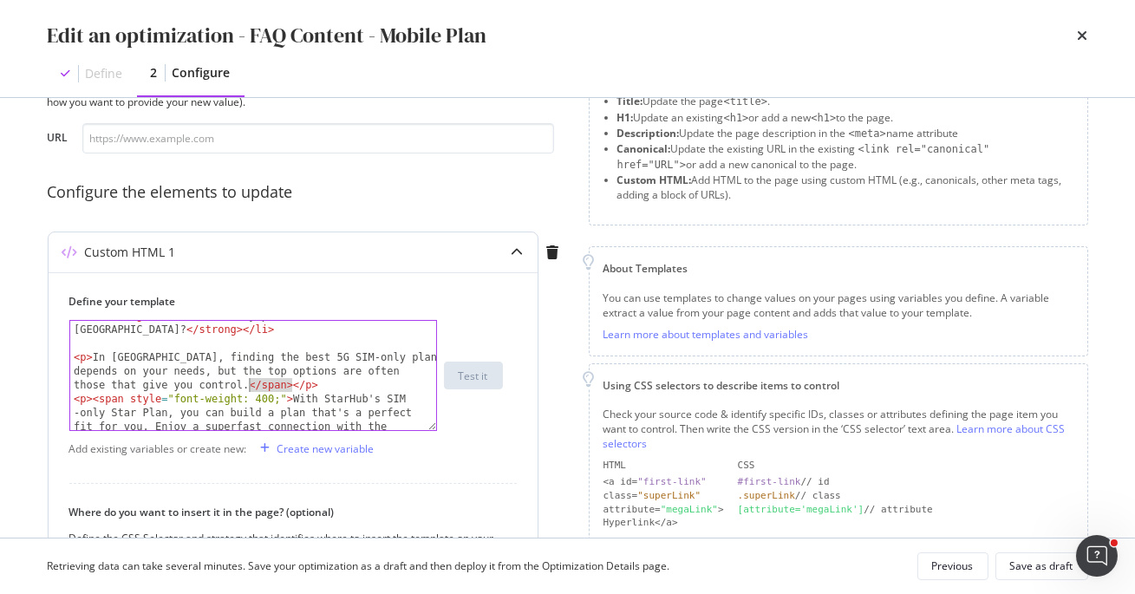
drag, startPoint x: 291, startPoint y: 382, endPoint x: 246, endPoint y: 382, distance: 45.1
click at [246, 382] on div "< li > < strong > Which 5G SIM-only plan is the best in [GEOGRAPHIC_DATA]? </ s…" at bounding box center [253, 419] width 367 height 220
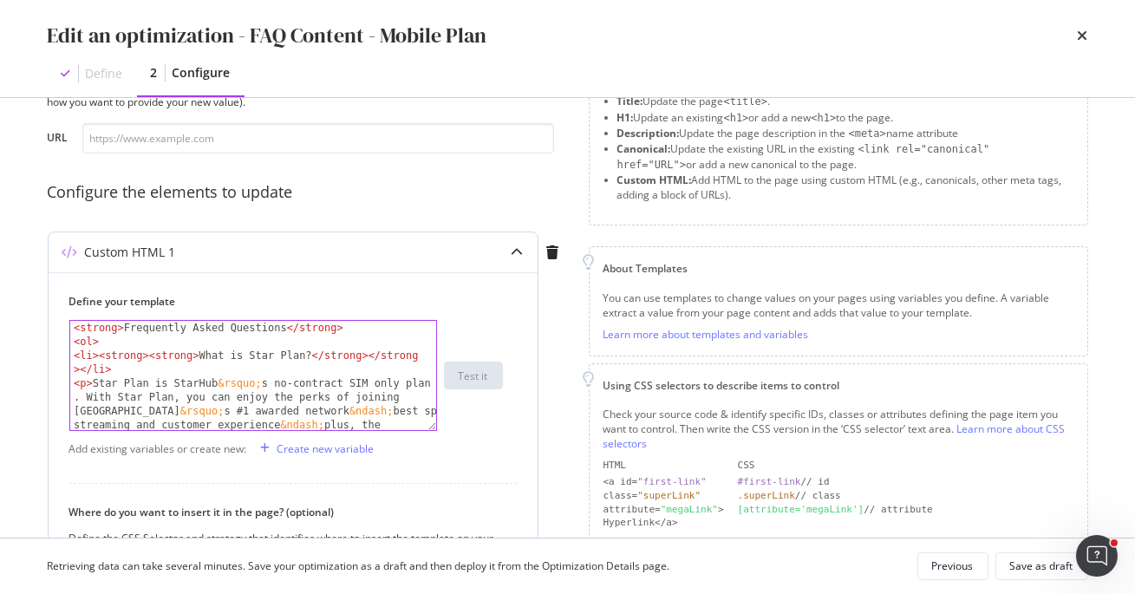
scroll to position [0, 0]
click at [72, 327] on div "< strong > Frequently Asked Questions </ strong > < ol > < li > < strong > < st…" at bounding box center [253, 438] width 367 height 234
paste textarea "has-max-width justify-content-space-between padding-x-base-phone padding-x-xxl-…"
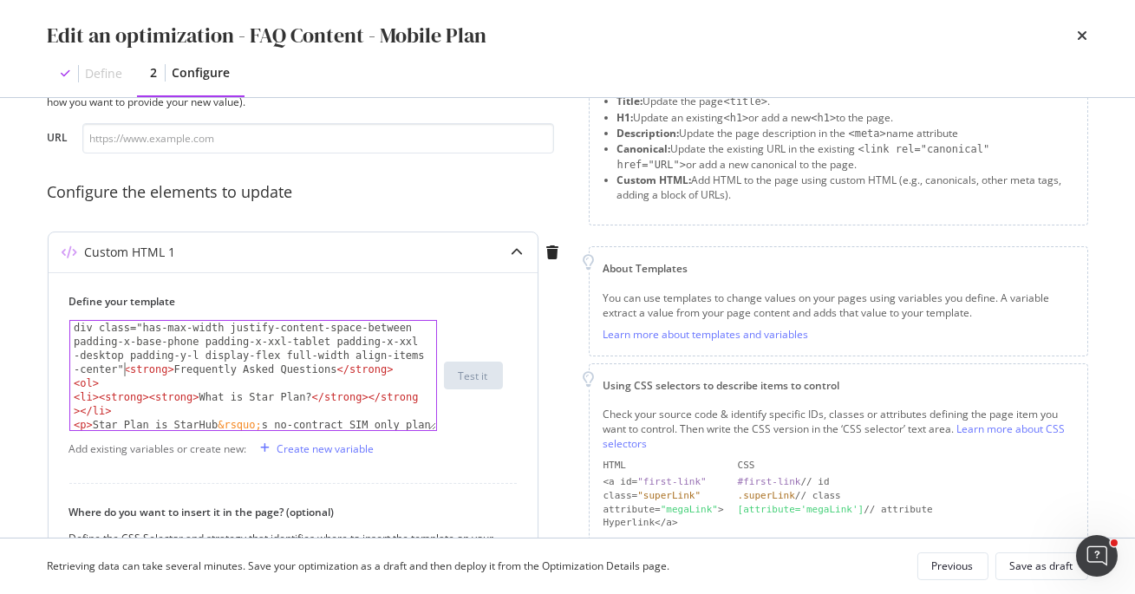
scroll to position [0, 91]
click at [74, 323] on div "div class="has-max-width justify-content-space-between padding-x-base-phone pad…" at bounding box center [253, 459] width 367 height 276
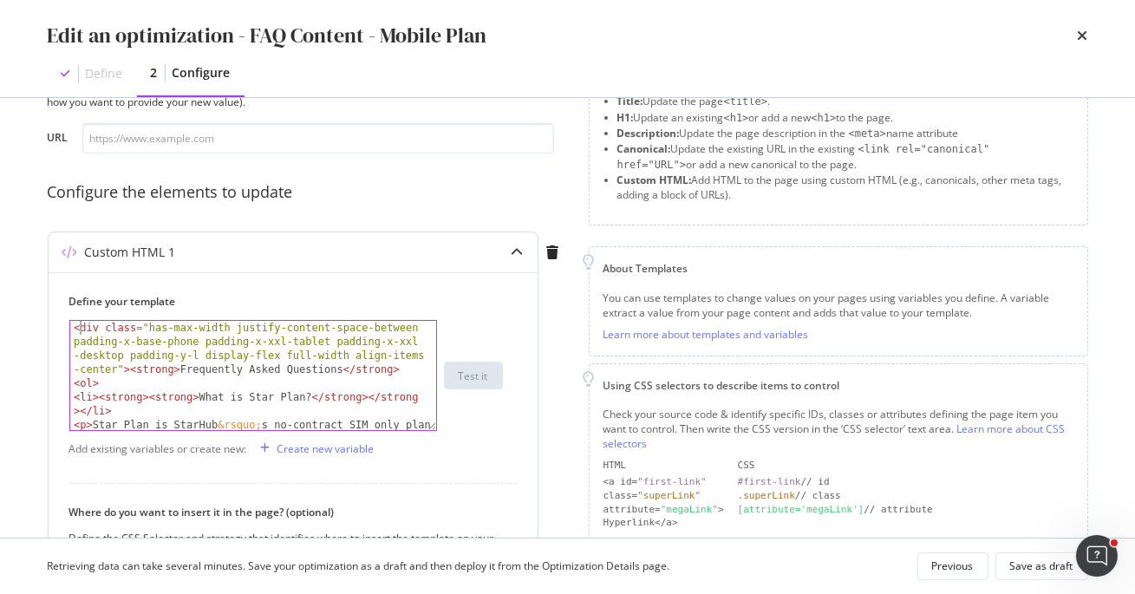
scroll to position [0, 0]
click at [130, 369] on div "< div class = "has-max-width justify-content-space-between padding-x-base-phone…" at bounding box center [253, 459] width 367 height 276
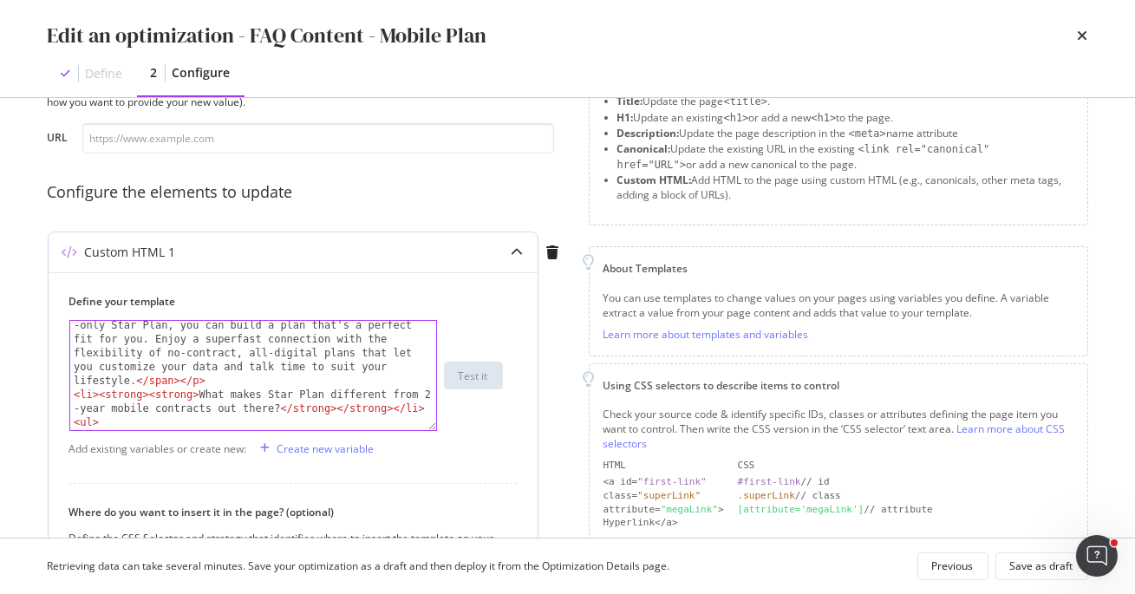
scroll to position [654, 0]
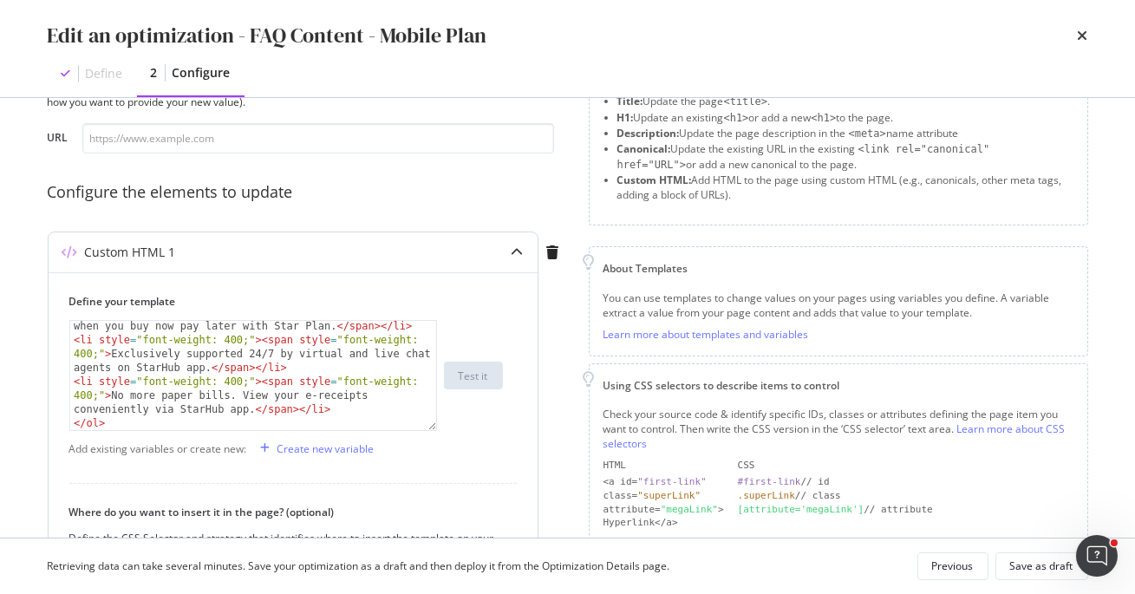
click at [121, 431] on div "Define your template <strong>Frequently Asked Questions</strong> < li style = "…" at bounding box center [293, 518] width 489 height 493
type textarea "</ol>"
click at [120, 418] on div "< li style = "font-weight: 400;" > < span style = "font-weight: 400;" > Buy a n…" at bounding box center [253, 366] width 367 height 179
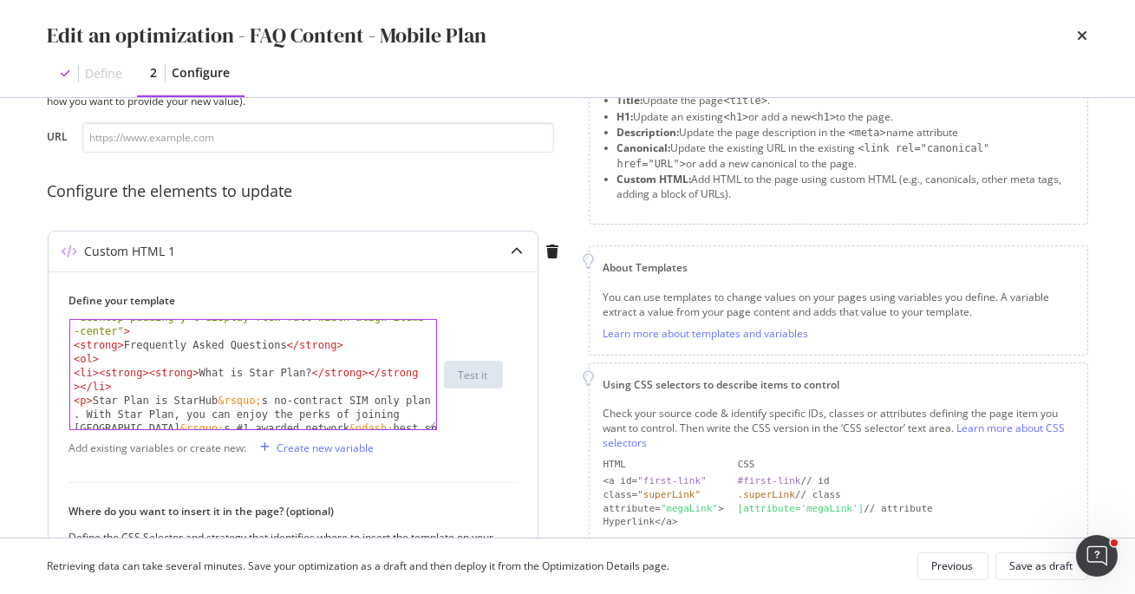
scroll to position [40, 0]
drag, startPoint x: 148, startPoint y: 370, endPoint x: 100, endPoint y: 369, distance: 48.6
click at [100, 369] on div "< div class = "has-max-width justify-content-space-between padding-x-base-phone…" at bounding box center [253, 417] width 367 height 276
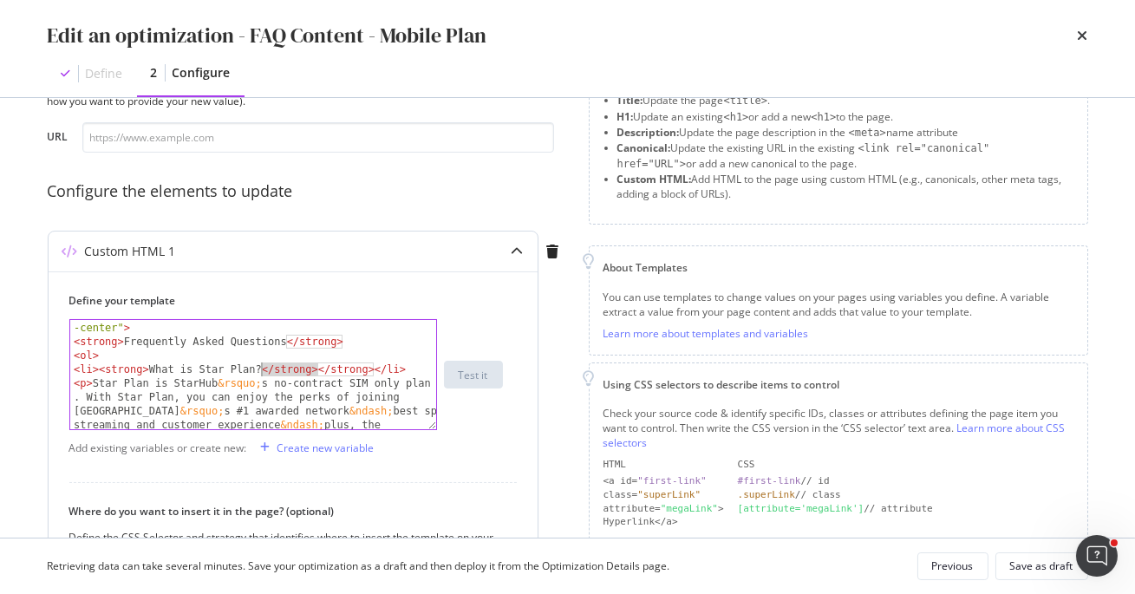
drag, startPoint x: 316, startPoint y: 373, endPoint x: 262, endPoint y: 375, distance: 54.7
click at [262, 375] on div "< div class = "has-max-width justify-content-space-between padding-x-base-phone…" at bounding box center [253, 417] width 367 height 276
type textarea "<li><strong>What is Star Plan?</strong></li>"
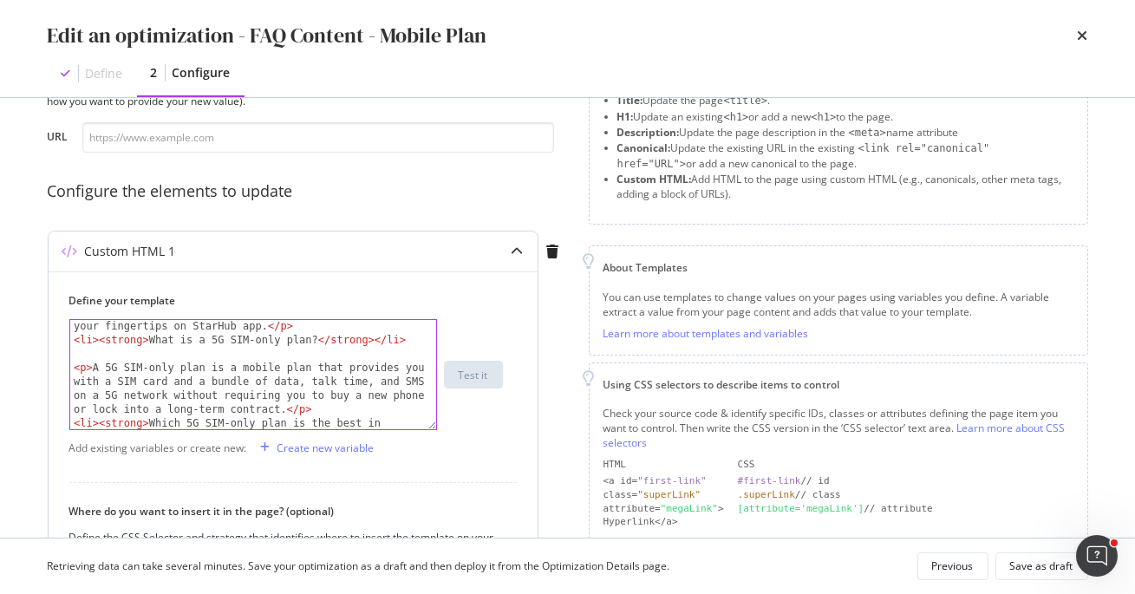
scroll to position [191, 0]
click at [321, 358] on div "< p > Star Plan is StarHub &rsquo; s no-contract SIM only plan . With Star Plan…" at bounding box center [253, 350] width 367 height 248
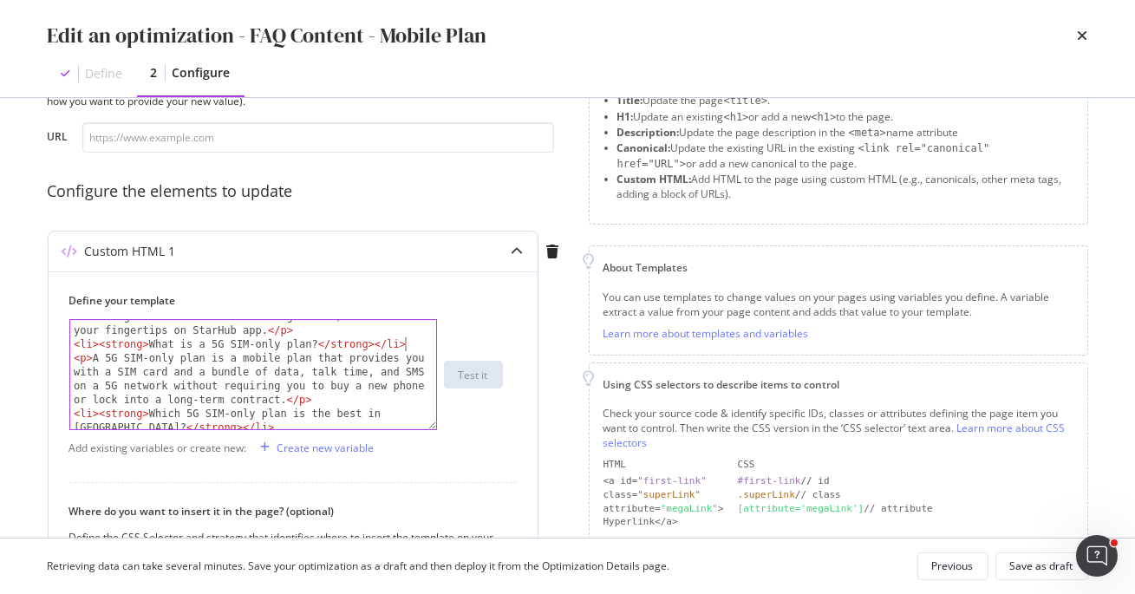
click at [71, 344] on div "< p > Star Plan is StarHub &rsquo; s no-contract SIM only plan . With Star Plan…" at bounding box center [253, 350] width 367 height 248
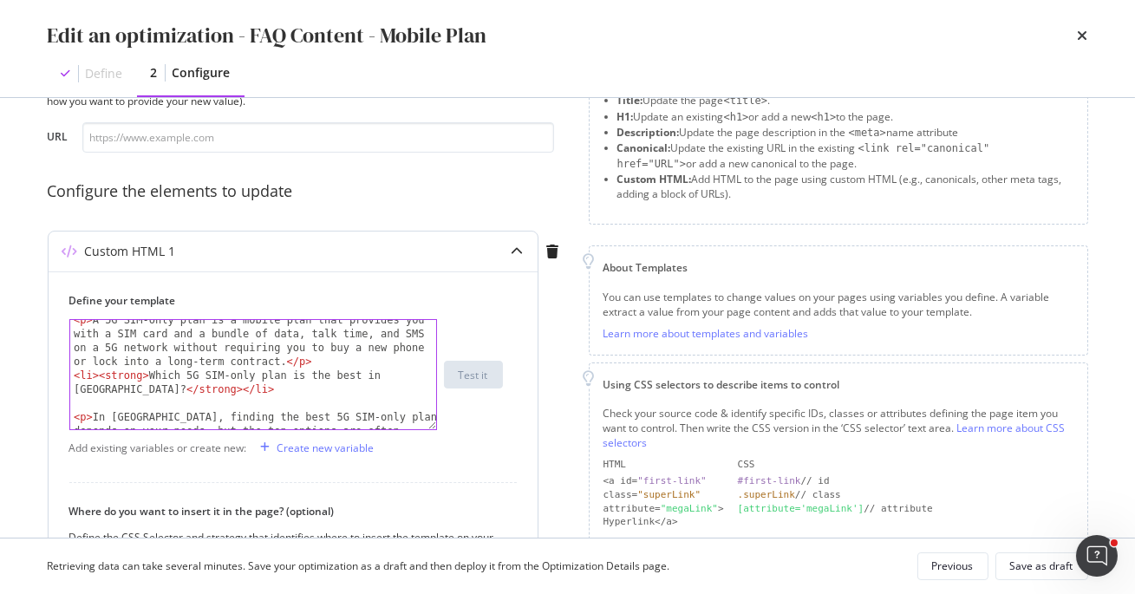
scroll to position [243, 0]
click at [73, 375] on div "< p > A 5G SIM-only plan is a mobile plan that provides you with a SIM card and…" at bounding box center [253, 416] width 367 height 206
type textarea "<li><strong>Which 5G SIM-only plan is the best in [GEOGRAPHIC_DATA]?</strong></…"
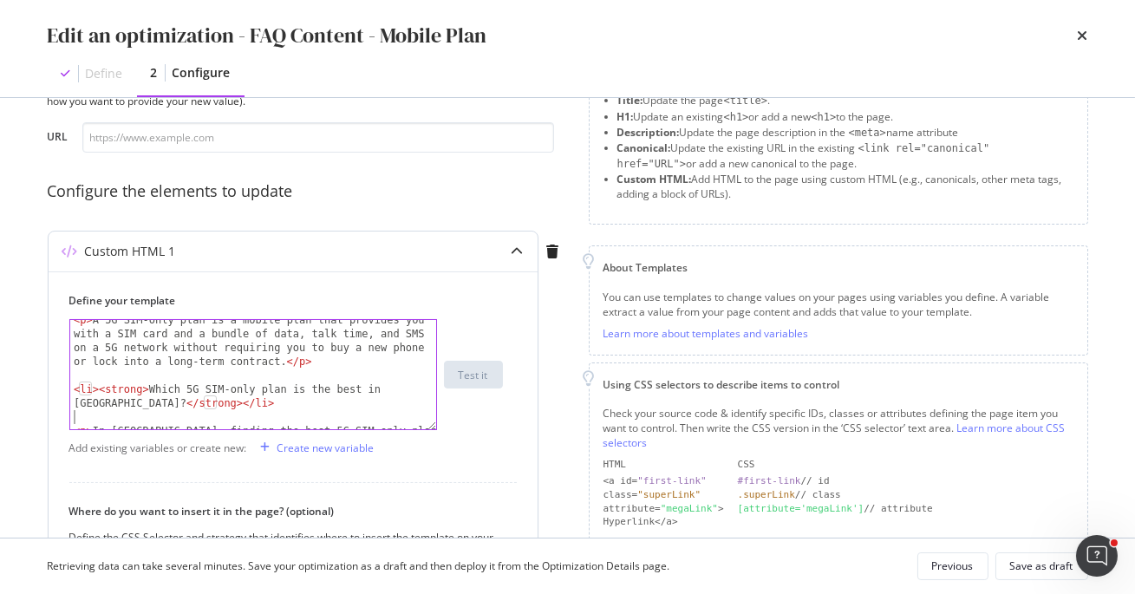
click at [133, 418] on div "< p > A 5G SIM-only plan is a mobile plan that provides you with a SIM card and…" at bounding box center [253, 416] width 367 height 206
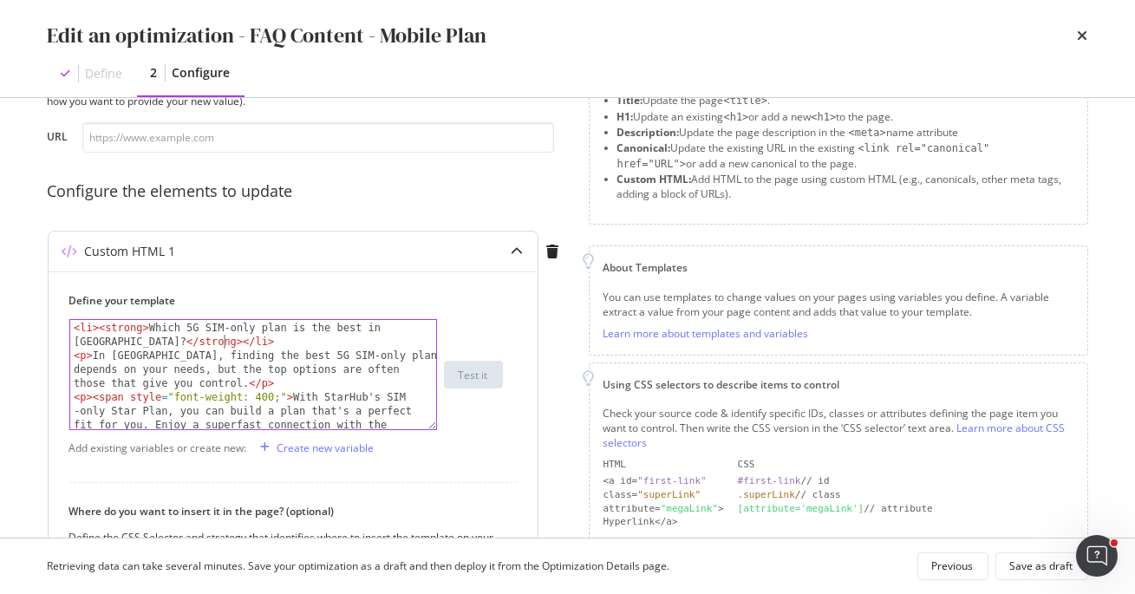
scroll to position [310, 0]
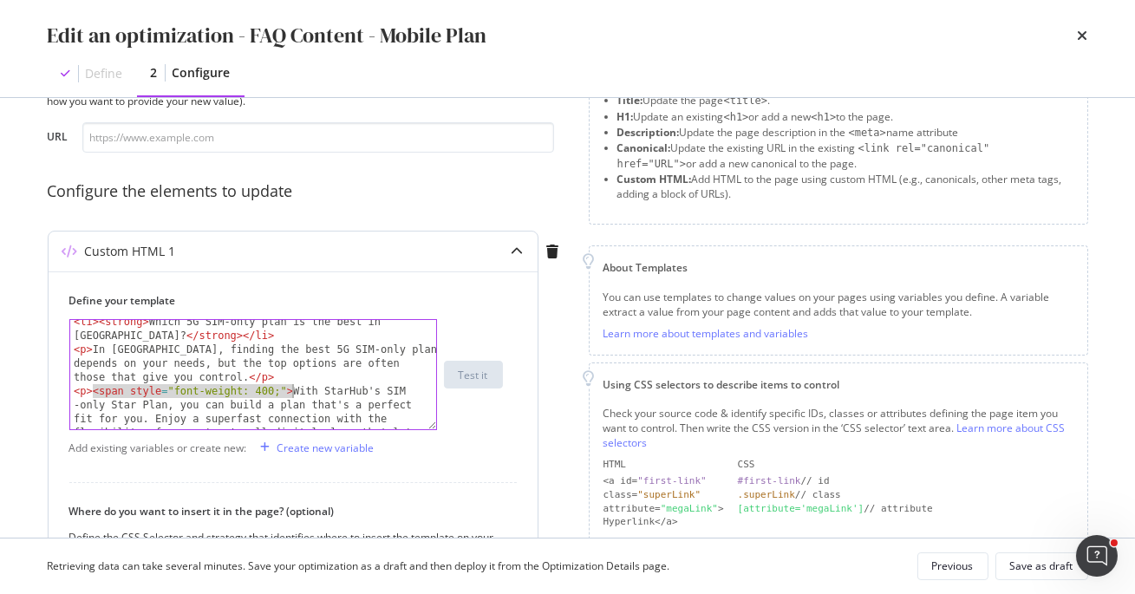
drag, startPoint x: 94, startPoint y: 390, endPoint x: 289, endPoint y: 395, distance: 195.1
click at [289, 395] on div "< li > < strong > Which 5G SIM-only plan is the best in [GEOGRAPHIC_DATA]? </ s…" at bounding box center [253, 425] width 367 height 220
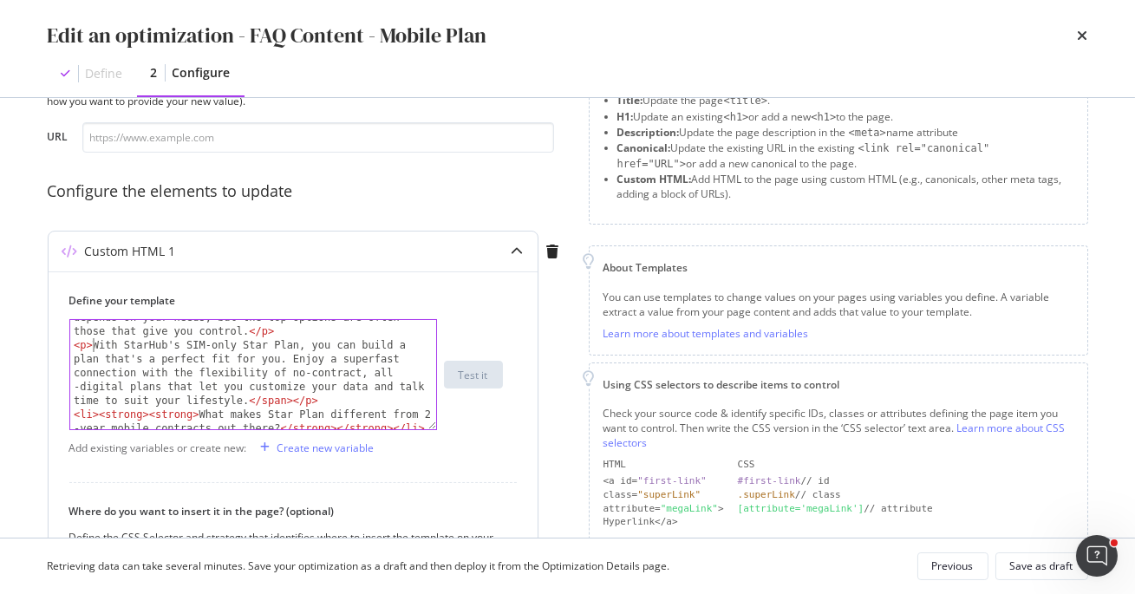
scroll to position [361, 0]
drag, startPoint x: 291, startPoint y: 397, endPoint x: 245, endPoint y: 400, distance: 46.0
click at [245, 400] on div "< p > In [GEOGRAPHIC_DATA], finding the best 5G SIM-only plan depends on your n…" at bounding box center [253, 373] width 367 height 165
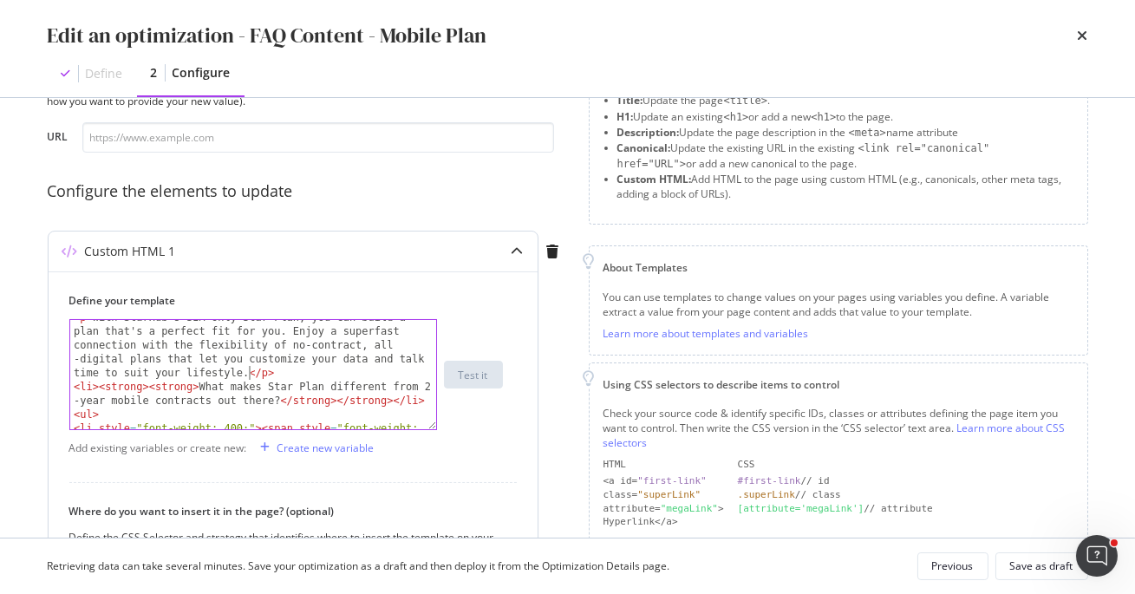
scroll to position [385, 0]
click at [74, 385] on div "< p > With StarHub's SIM-only Star Plan, you can build a plan that's a perfect …" at bounding box center [253, 427] width 367 height 234
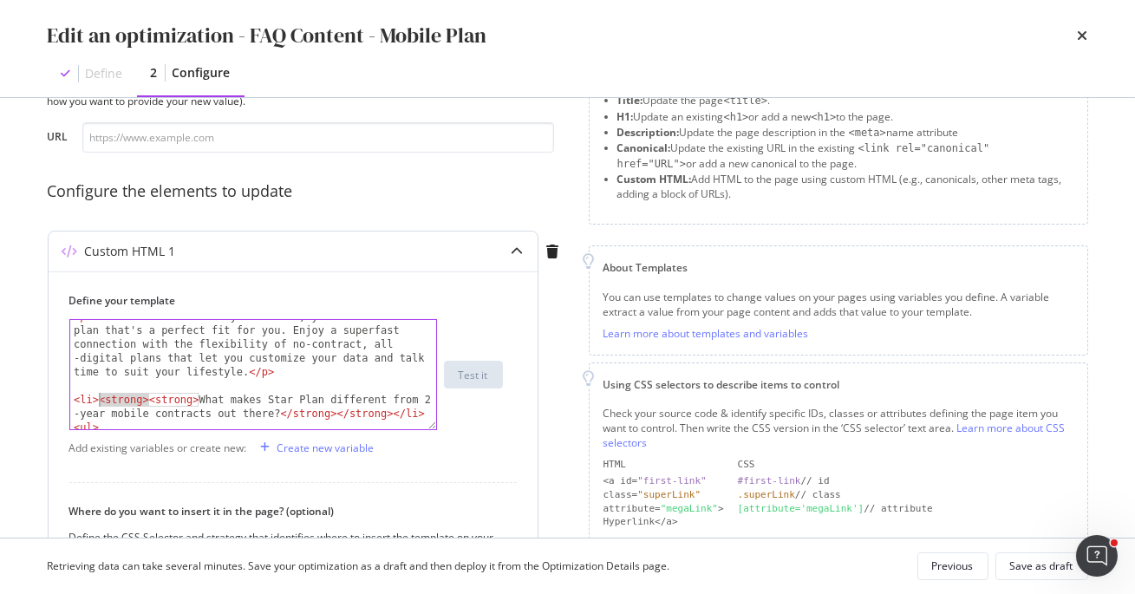
drag, startPoint x: 147, startPoint y: 403, endPoint x: 98, endPoint y: 403, distance: 49.4
click at [98, 403] on div "< p > With StarHub's SIM-only Star Plan, you can build a plan that's a perfect …" at bounding box center [253, 406] width 367 height 192
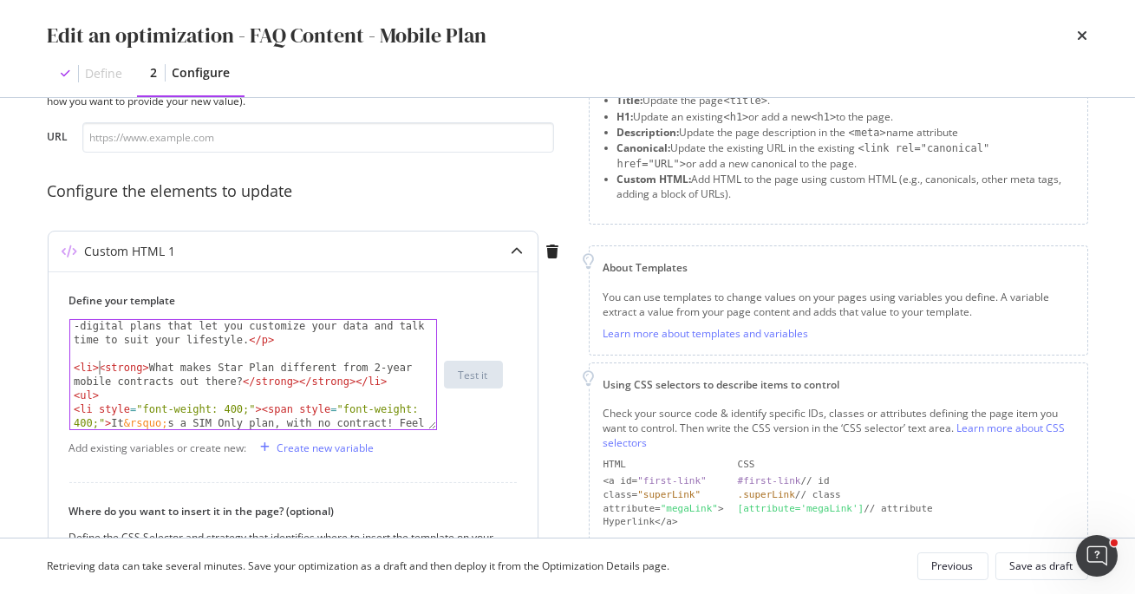
scroll to position [416, 0]
drag, startPoint x: 297, startPoint y: 382, endPoint x: 245, endPoint y: 382, distance: 52.0
click at [245, 382] on div "< p > With StarHub's SIM-only Star Plan, you can build a plan that's a perfect …" at bounding box center [253, 394] width 367 height 234
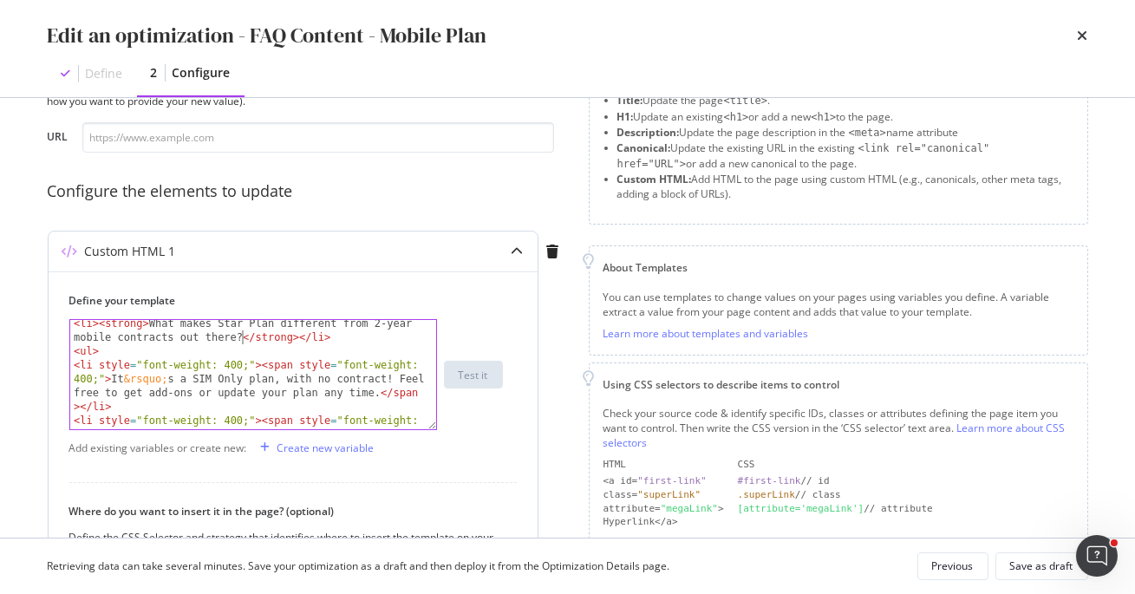
scroll to position [461, 0]
click at [260, 367] on div "< li > < strong > What makes Star Plan different from 2-year mobile contracts o…" at bounding box center [253, 405] width 367 height 179
drag, startPoint x: 99, startPoint y: 364, endPoint x: 103, endPoint y: 373, distance: 9.7
click at [103, 373] on div "< li > < strong > What makes Star Plan different from 2-year mobile contracts o…" at bounding box center [253, 405] width 367 height 179
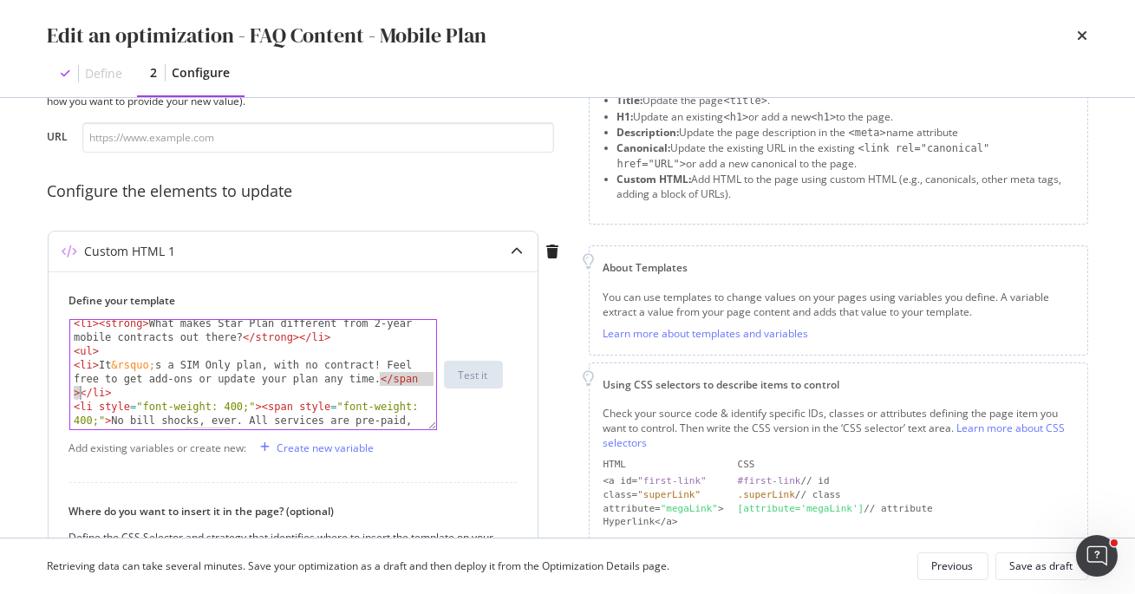
drag, startPoint x: 379, startPoint y: 378, endPoint x: 79, endPoint y: 395, distance: 300.5
click at [77, 395] on div "< li > < strong > What makes Star Plan different from 2-year mobile contracts o…" at bounding box center [253, 405] width 367 height 179
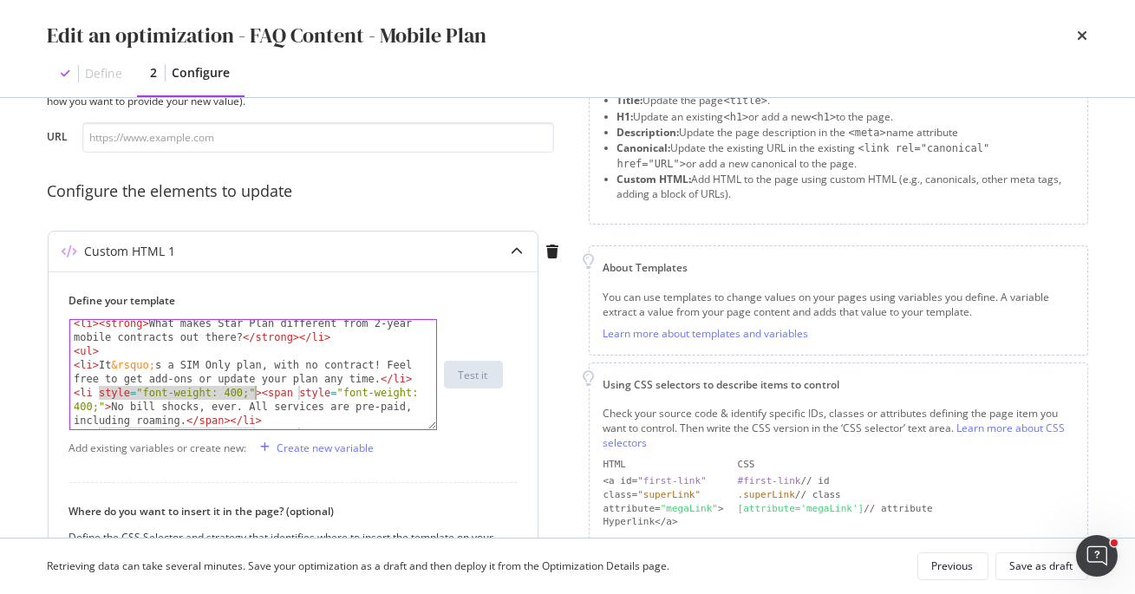
drag, startPoint x: 96, startPoint y: 394, endPoint x: 255, endPoint y: 391, distance: 158.7
click at [255, 391] on div "< li > < strong > What makes Star Plan different from 2-year mobile contracts o…" at bounding box center [253, 412] width 367 height 192
drag, startPoint x: 100, startPoint y: 397, endPoint x: 295, endPoint y: 395, distance: 195.1
click at [295, 395] on div "< li > < strong > What makes Star Plan different from 2-year mobile contracts o…" at bounding box center [253, 412] width 367 height 192
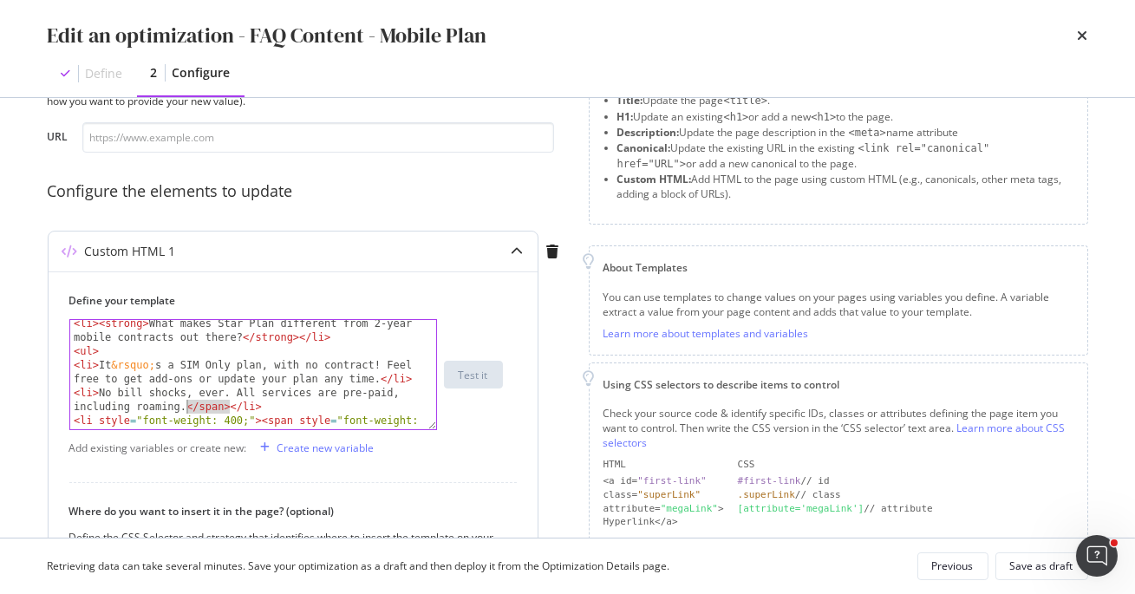
drag, startPoint x: 229, startPoint y: 404, endPoint x: 186, endPoint y: 400, distance: 43.6
click at [186, 400] on div "< li > < strong > What makes Star Plan different from 2-year mobile contracts o…" at bounding box center [253, 412] width 367 height 192
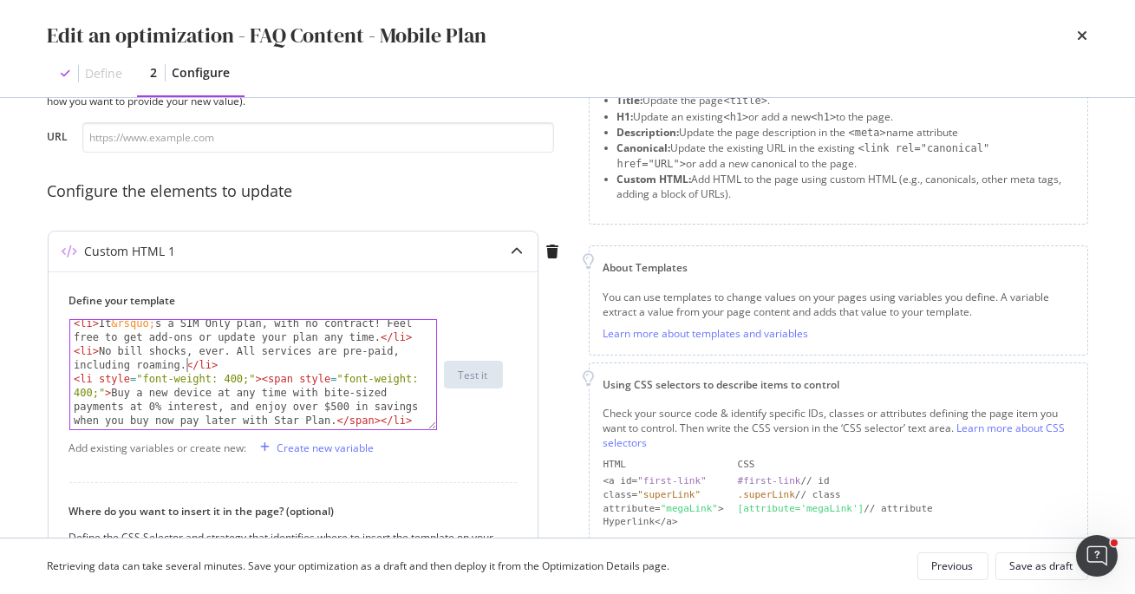
scroll to position [511, 0]
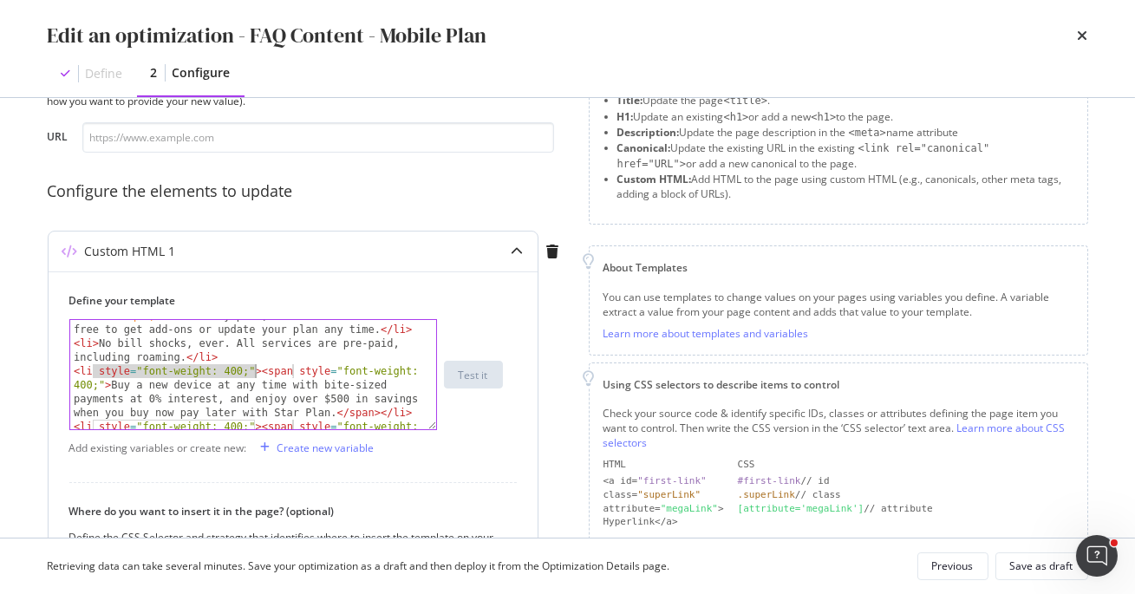
drag, startPoint x: 91, startPoint y: 370, endPoint x: 252, endPoint y: 374, distance: 161.3
click at [252, 374] on div "< li > It &rsquo; s a SIM Only plan, with no contract! Feel free to get add-ons…" at bounding box center [253, 398] width 367 height 179
drag, startPoint x: 100, startPoint y: 371, endPoint x: 301, endPoint y: 369, distance: 201.2
click at [301, 369] on div "< li > It &rsquo; s a SIM Only plan, with no contract! Feel free to get add-ons…" at bounding box center [253, 398] width 367 height 179
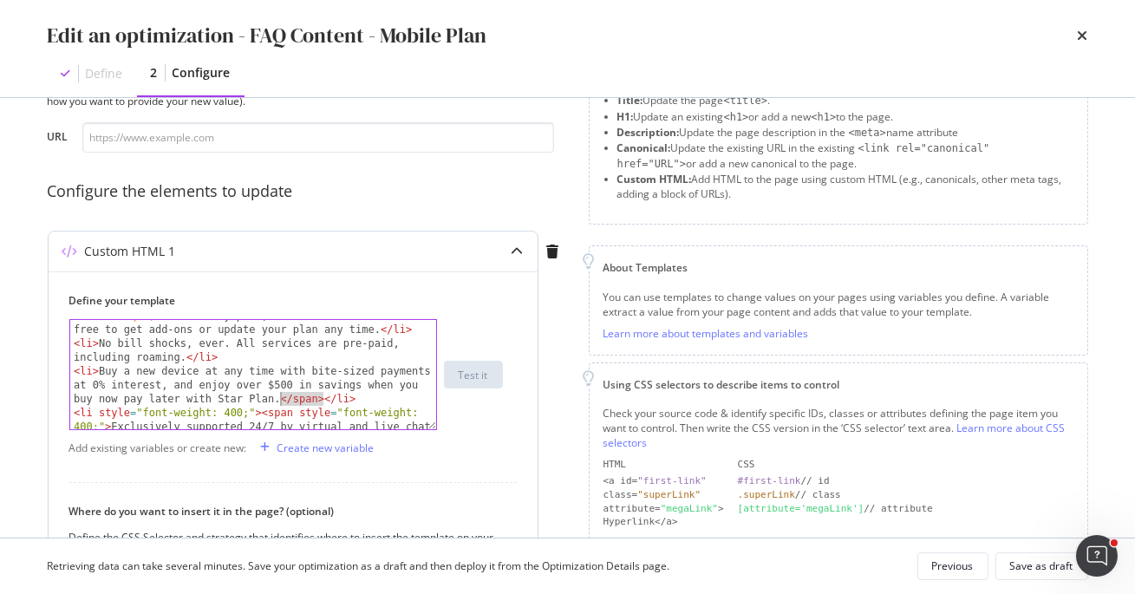
drag, startPoint x: 323, startPoint y: 401, endPoint x: 280, endPoint y: 399, distance: 43.4
click at [280, 399] on div "< li > It &rsquo; s a SIM Only plan, with no contract! Feel free to get add-ons…" at bounding box center [253, 398] width 367 height 179
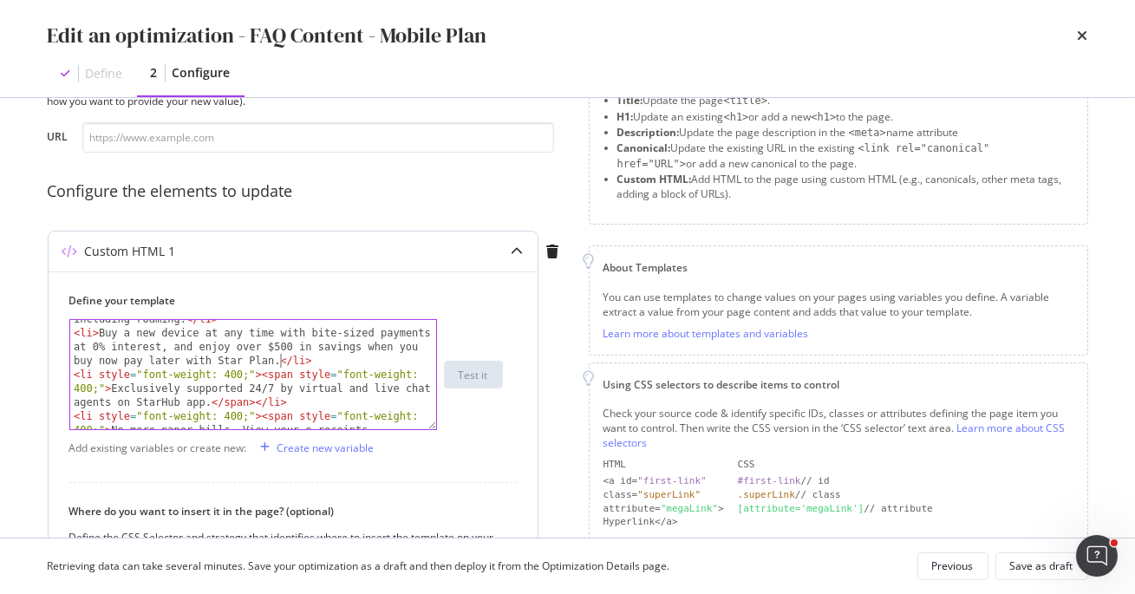
scroll to position [552, 0]
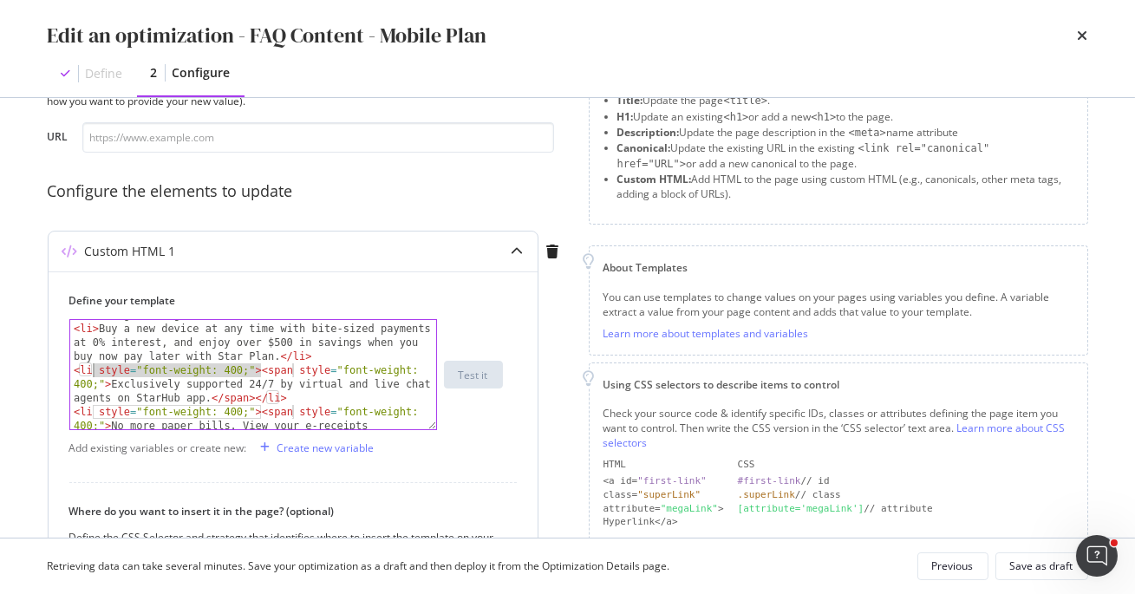
drag, startPoint x: 258, startPoint y: 369, endPoint x: 90, endPoint y: 366, distance: 168.3
click at [90, 366] on div "< li > No bill shocks, ever. All services are pre-paid, including roaming. </ l…" at bounding box center [253, 383] width 367 height 179
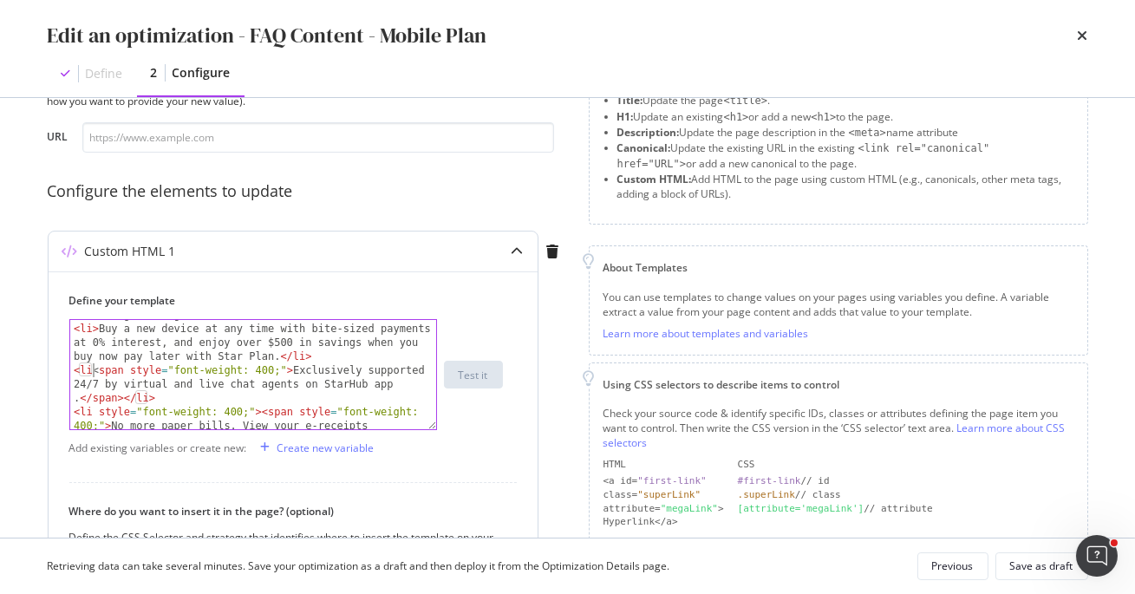
scroll to position [0, 1]
drag, startPoint x: 99, startPoint y: 369, endPoint x: 298, endPoint y: 373, distance: 199.5
click at [298, 373] on div "< li > No bill shocks, ever. All services are pre-paid, including roaming. </ l…" at bounding box center [253, 383] width 367 height 179
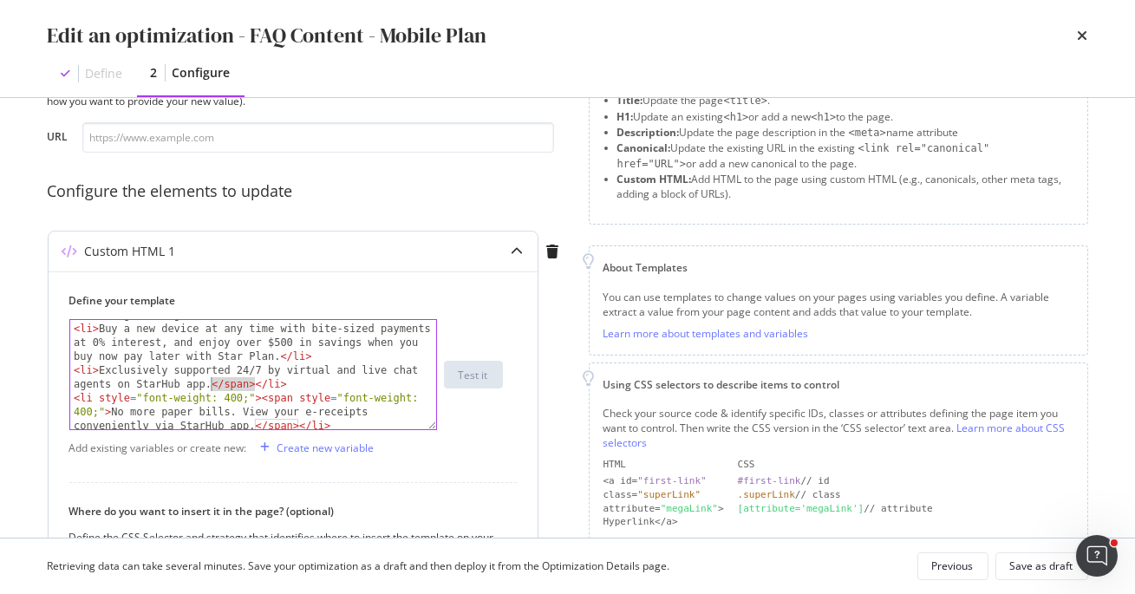
drag, startPoint x: 253, startPoint y: 382, endPoint x: 207, endPoint y: 382, distance: 46.0
click at [208, 382] on div "< li > No bill shocks, ever. All services are pre-paid, including roaming. </ l…" at bounding box center [253, 383] width 367 height 179
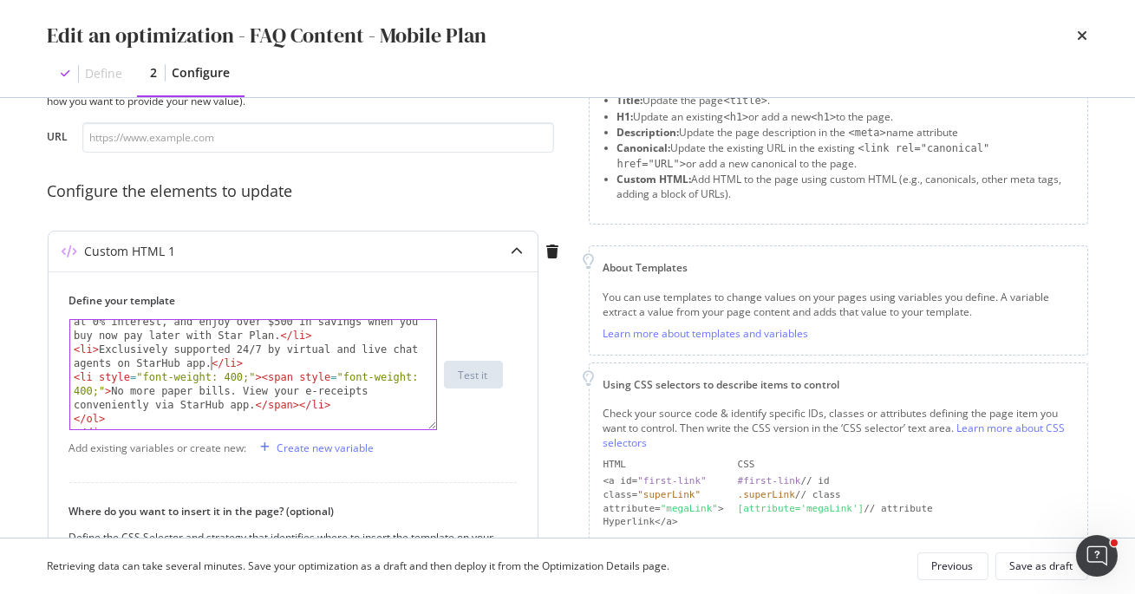
scroll to position [574, 0]
drag, startPoint x: 260, startPoint y: 380, endPoint x: 95, endPoint y: 382, distance: 165.6
click at [92, 381] on div "< li > Buy a new device at any time with bite-sized payments at 0% interest, an…" at bounding box center [253, 383] width 367 height 165
click at [95, 382] on div "< li > Buy a new device at any time with bite-sized payments at 0% interest, an…" at bounding box center [253, 383] width 367 height 165
drag, startPoint x: 252, startPoint y: 377, endPoint x: 95, endPoint y: 381, distance: 157.8
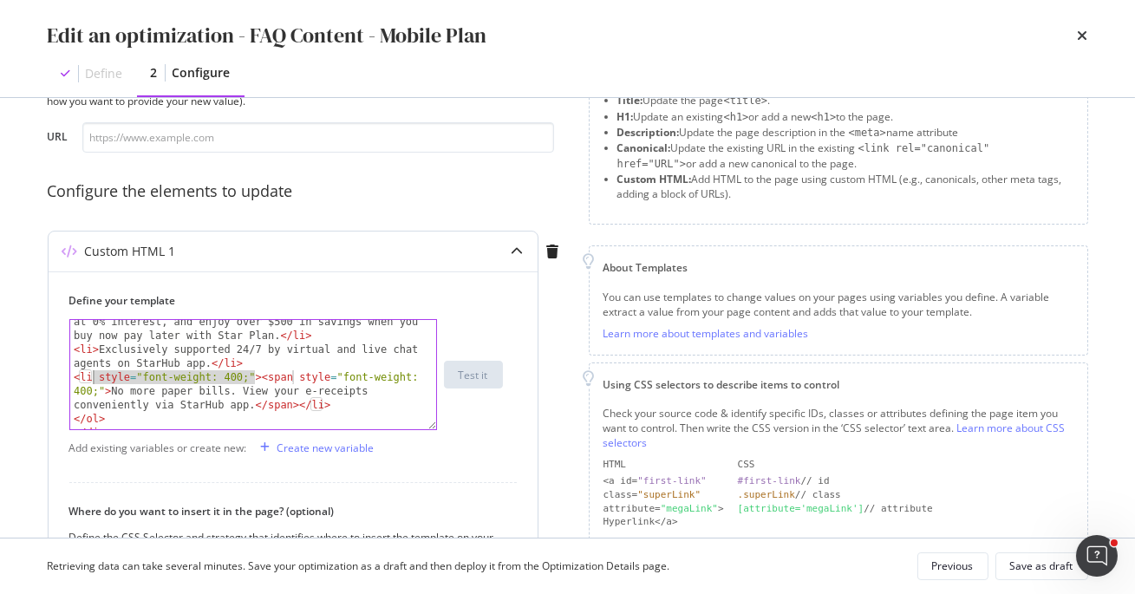
click at [94, 381] on div "< li > Buy a new device at any time with bite-sized payments at 0% interest, an…" at bounding box center [253, 383] width 367 height 165
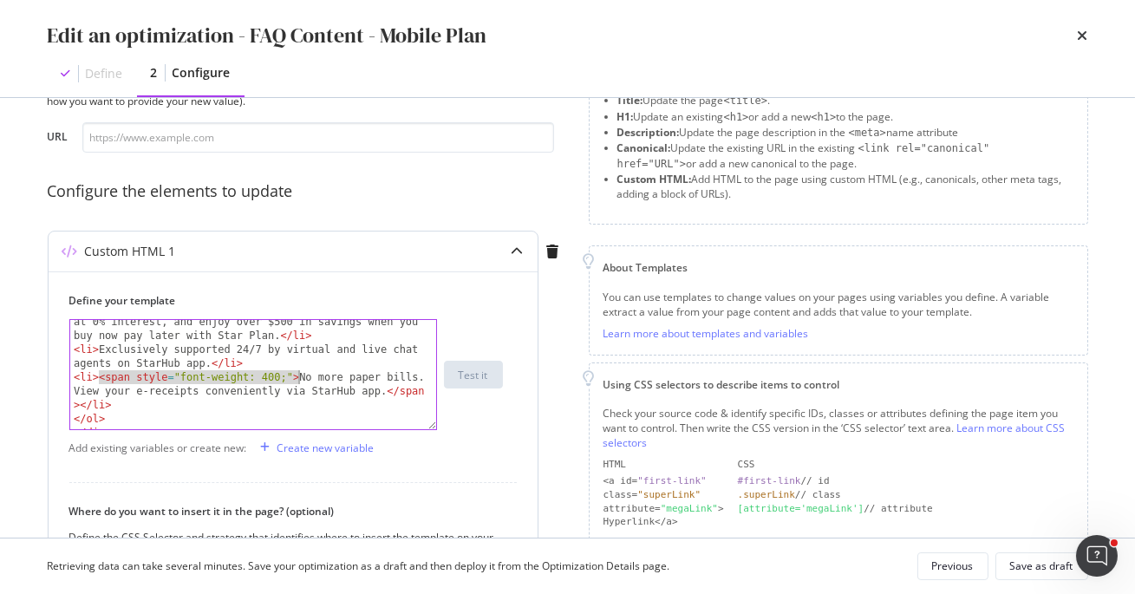
drag, startPoint x: 100, startPoint y: 379, endPoint x: 301, endPoint y: 370, distance: 201.4
click at [301, 371] on div "< li > Buy a new device at any time with bite-sized payments at 0% interest, an…" at bounding box center [253, 383] width 367 height 165
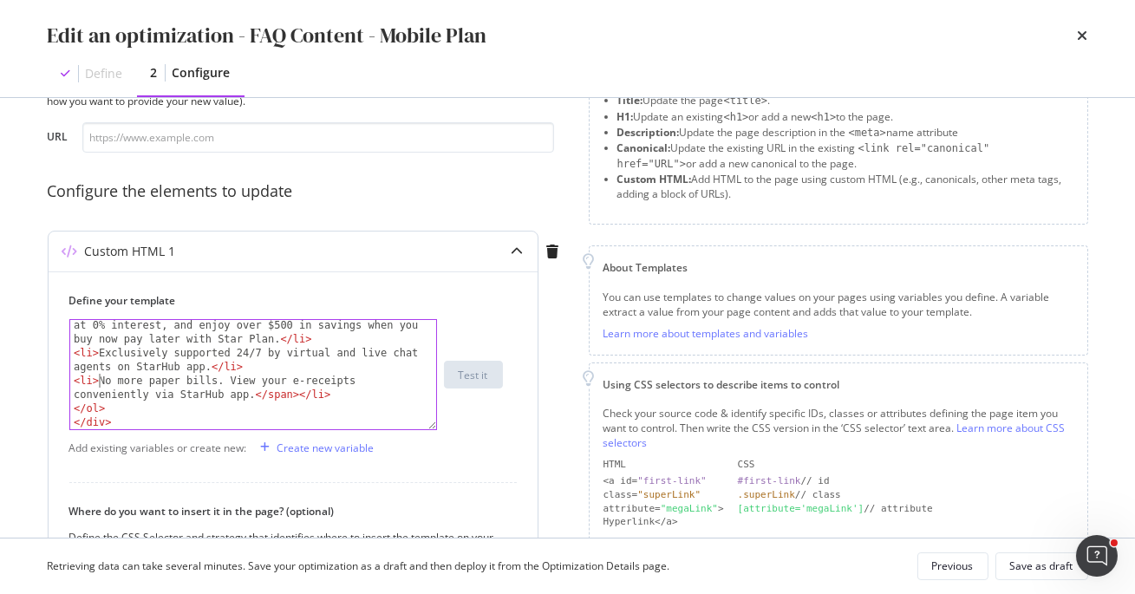
scroll to position [571, 0]
drag, startPoint x: 297, startPoint y: 395, endPoint x: 252, endPoint y: 395, distance: 44.2
click at [252, 395] on div "< li > Buy a new device at any time with bite-sized payments at 0% interest, an…" at bounding box center [253, 386] width 367 height 165
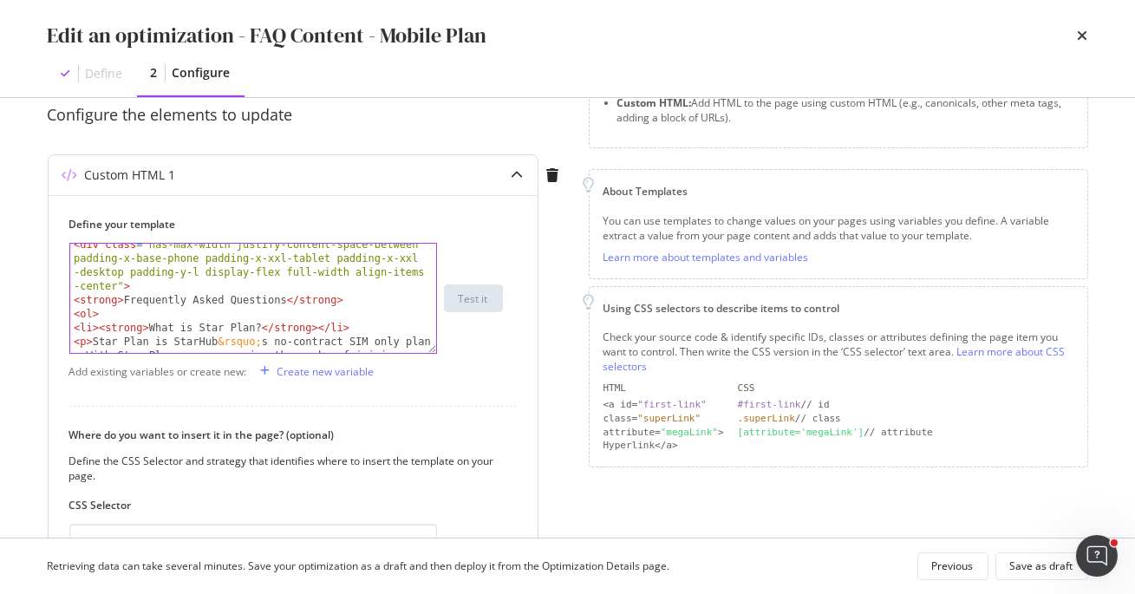
scroll to position [157, 0]
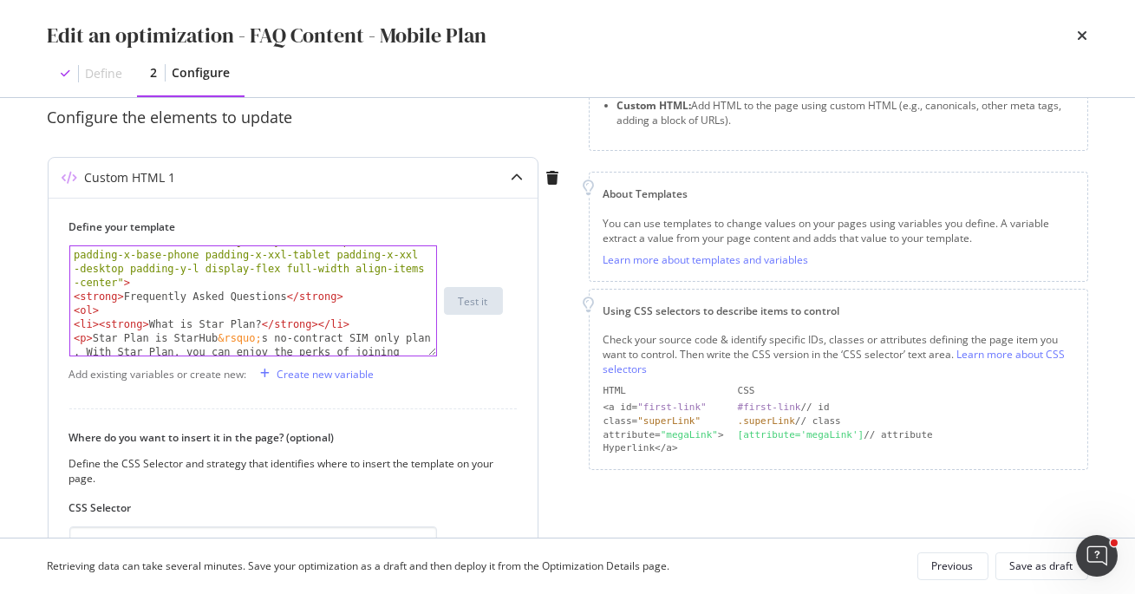
click at [200, 304] on div "< div class = "has-max-width justify-content-space-between padding-x-base-phone…" at bounding box center [253, 372] width 367 height 276
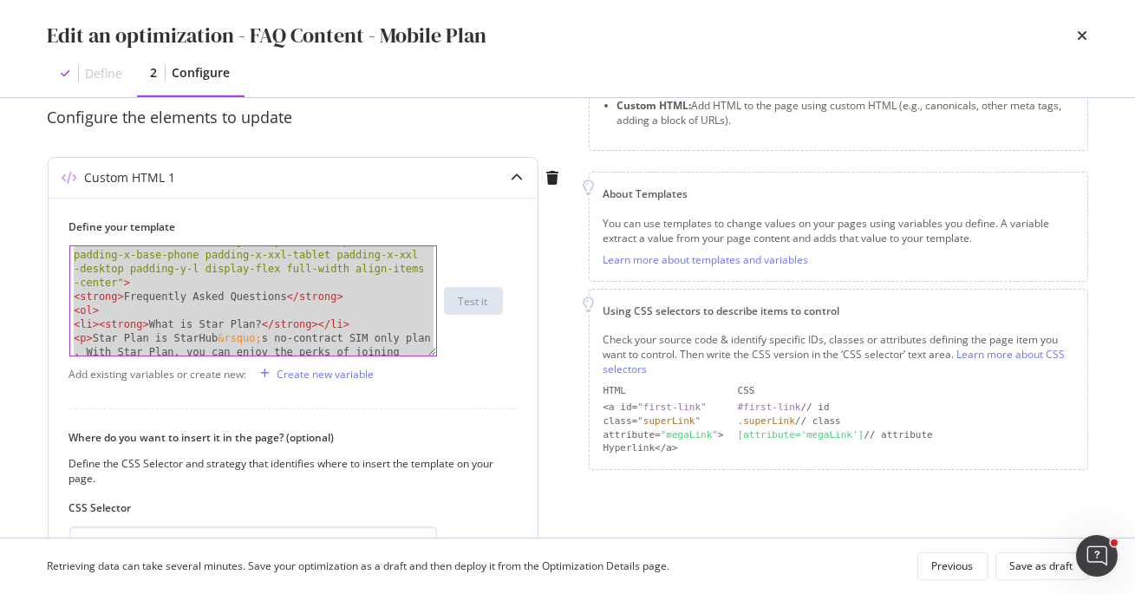
click at [235, 297] on div "< div class = "has-max-width justify-content-space-between padding-x-base-phone…" at bounding box center [253, 372] width 367 height 276
paste textarea "Cursor at row 22"
type textarea "</div>"
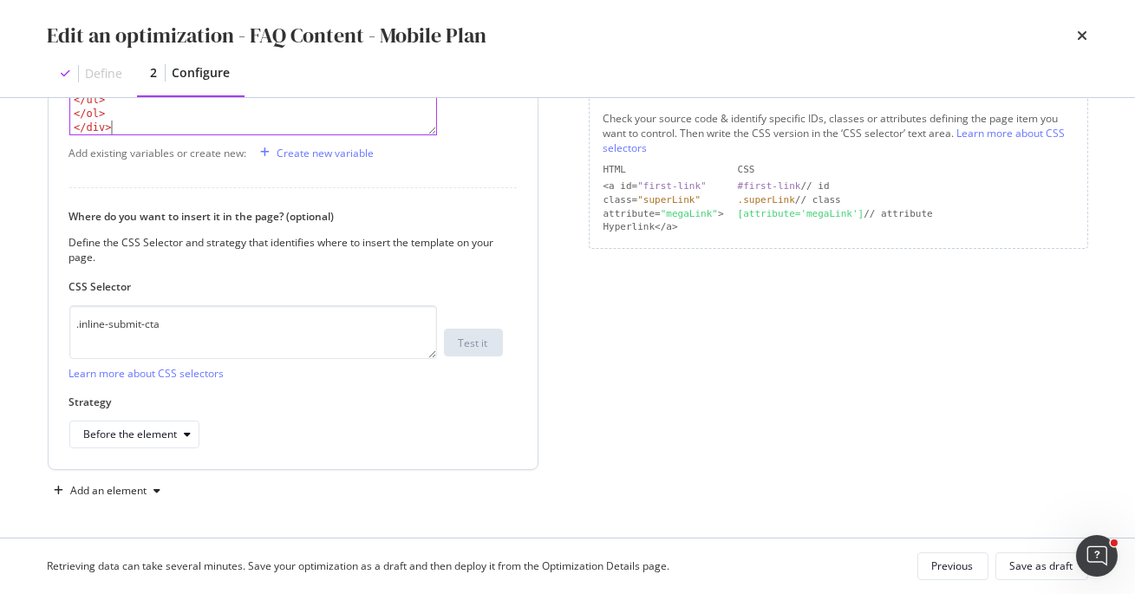
scroll to position [378, 0]
click at [1033, 560] on div "Save as draft" at bounding box center [1041, 565] width 63 height 15
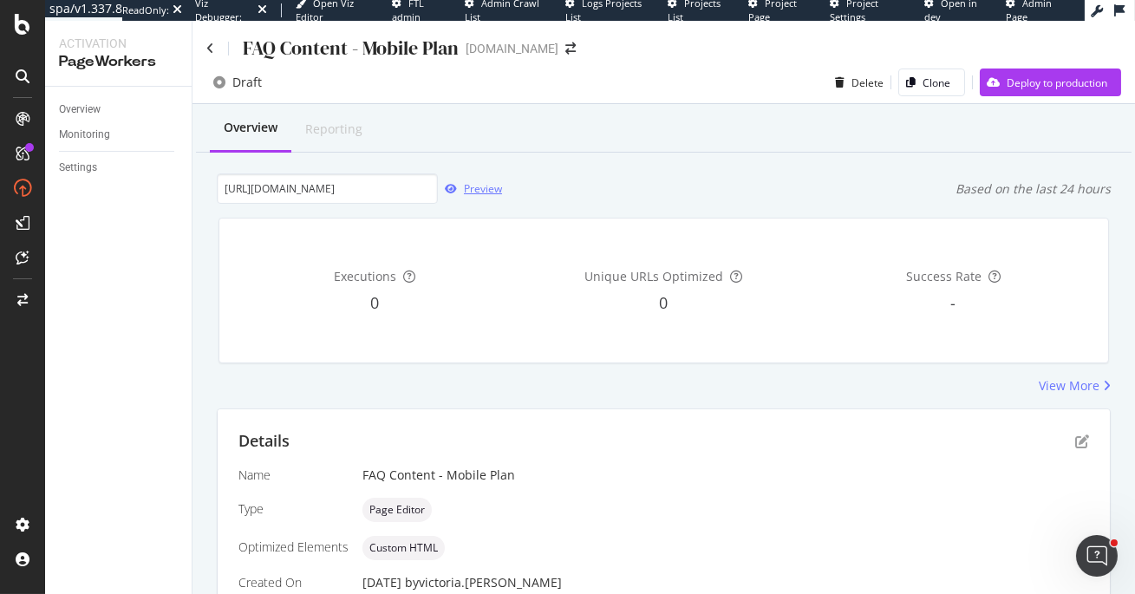
click at [466, 192] on div "Preview" at bounding box center [483, 188] width 38 height 15
click at [487, 186] on div "Preview" at bounding box center [483, 188] width 38 height 15
click at [489, 188] on div "Preview" at bounding box center [483, 188] width 38 height 15
click at [472, 189] on div "Preview" at bounding box center [483, 188] width 38 height 15
